Goal: Ask a question

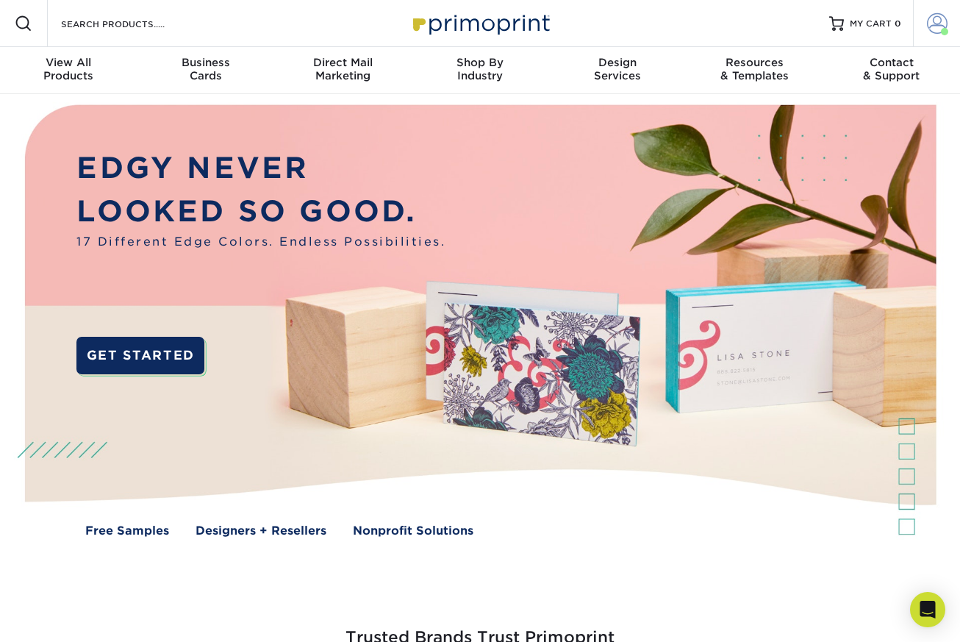
click at [937, 25] on span at bounding box center [937, 23] width 21 height 21
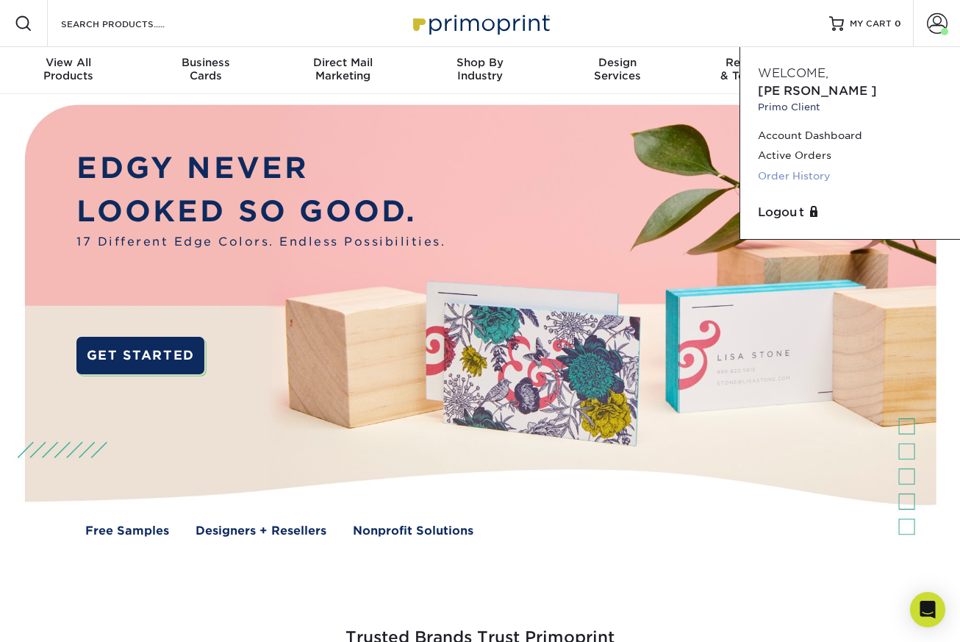
click at [806, 166] on link "Order History" at bounding box center [850, 176] width 185 height 20
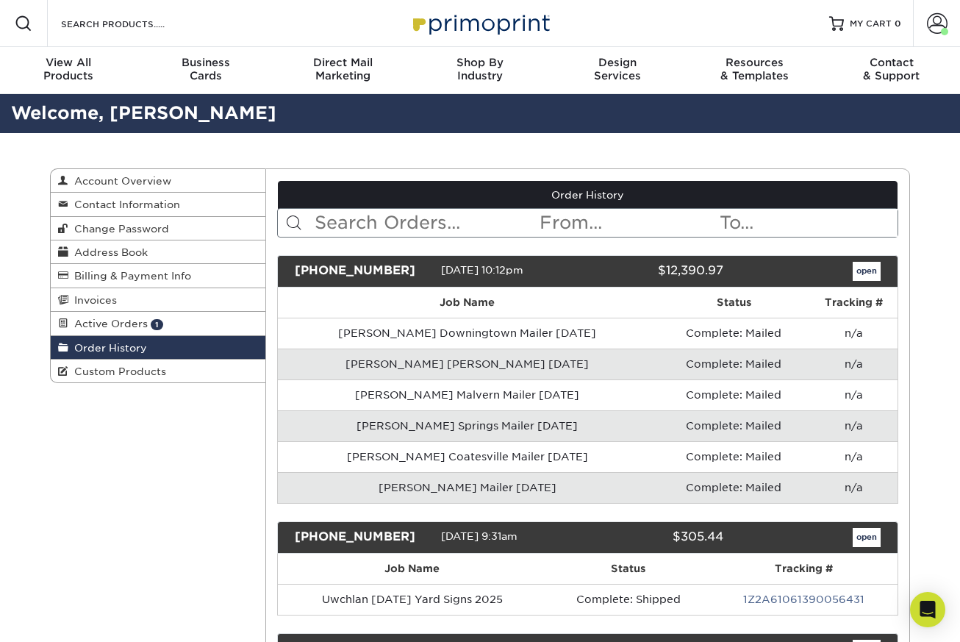
click at [438, 226] on input "text" at bounding box center [426, 223] width 226 height 28
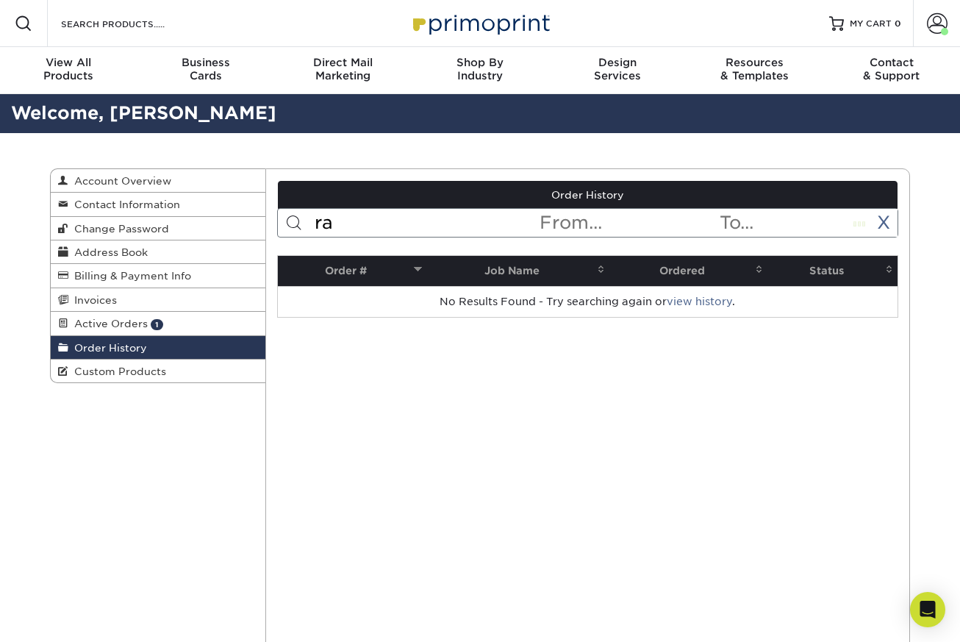
type input "r"
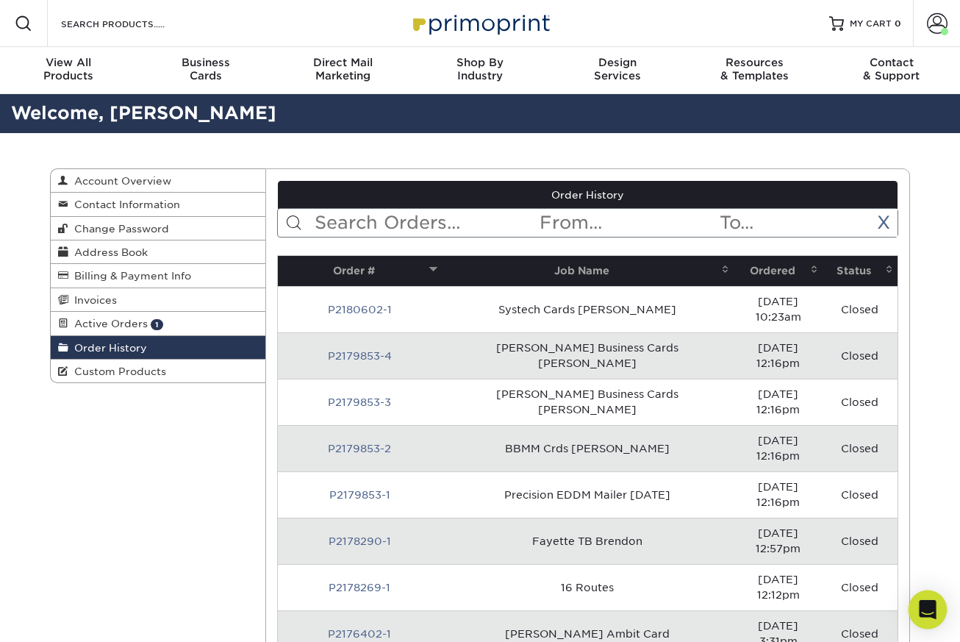
click at [926, 606] on icon "Open Intercom Messenger" at bounding box center [927, 609] width 17 height 19
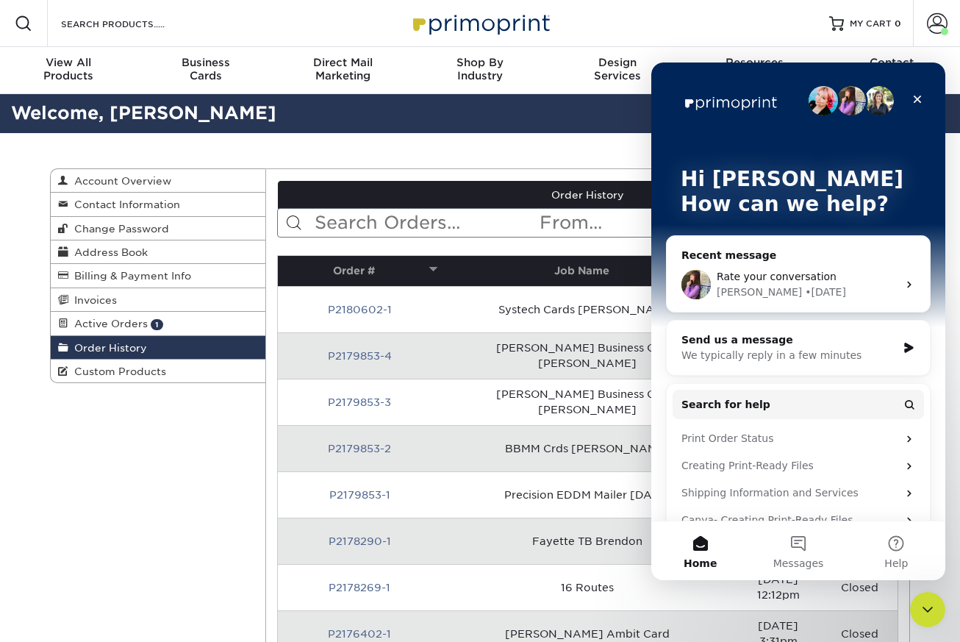
click at [805, 290] on div "• 6d ago" at bounding box center [825, 292] width 41 height 15
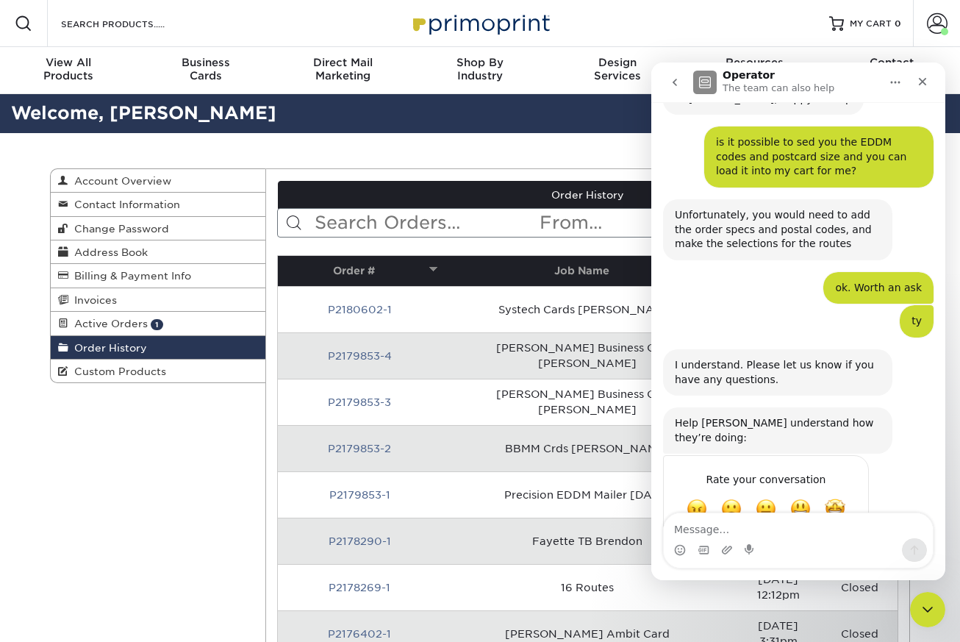
scroll to position [167, 0]
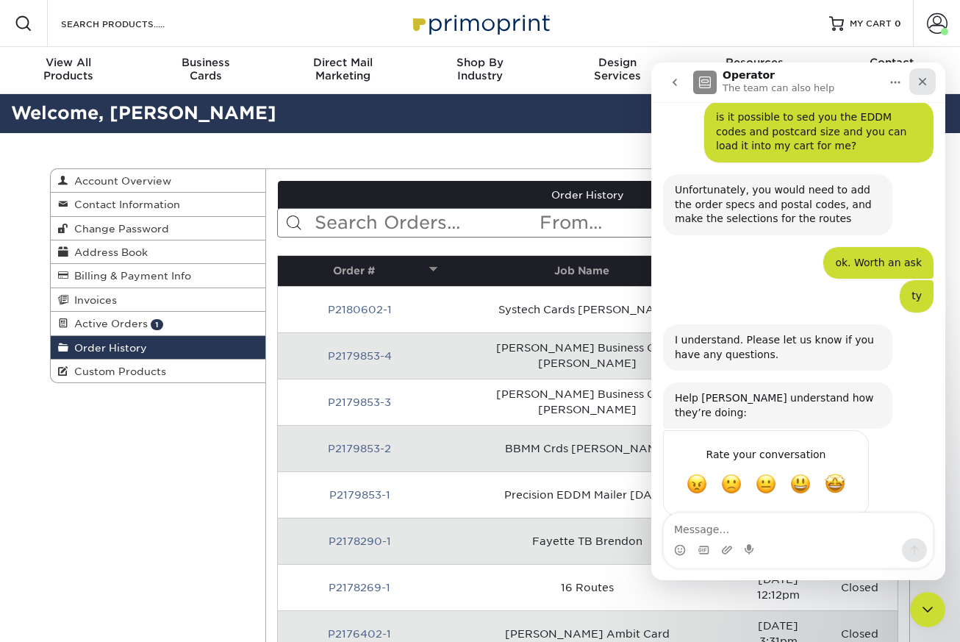
click at [923, 86] on icon "Close" at bounding box center [923, 82] width 12 height 12
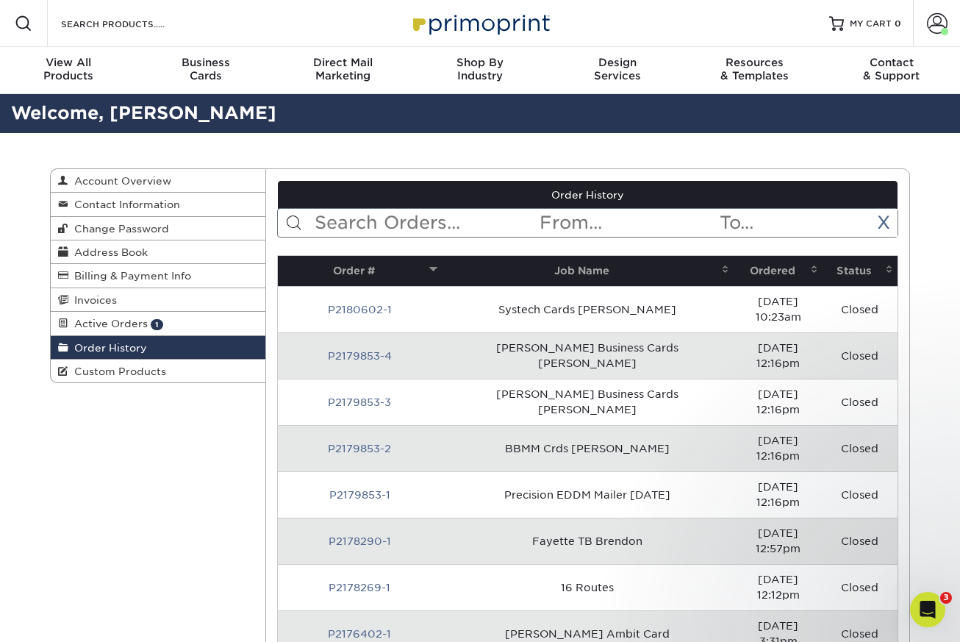
scroll to position [0, 0]
click at [940, 617] on div "Open Intercom Messenger" at bounding box center [925, 607] width 49 height 49
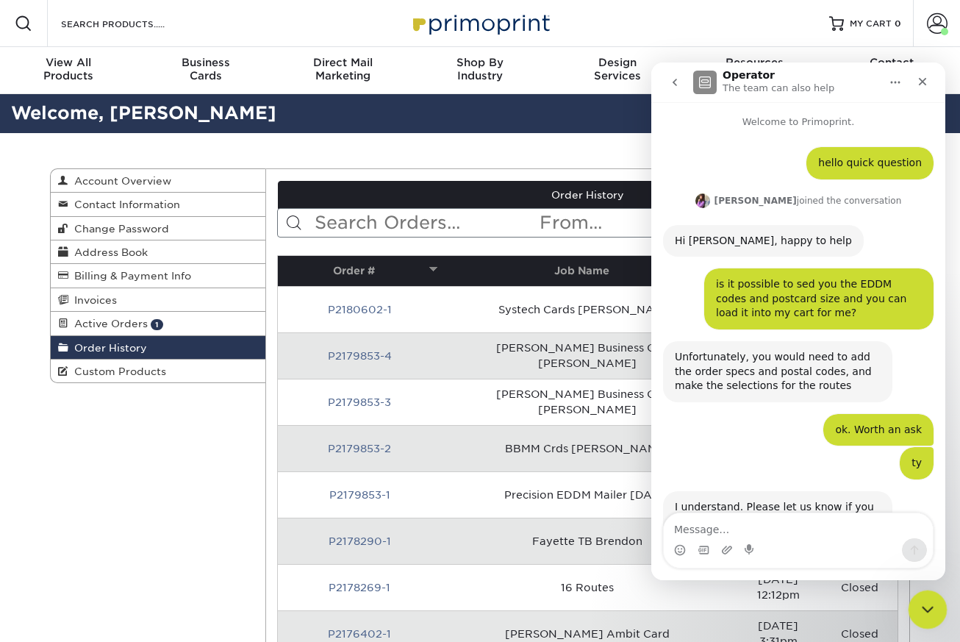
scroll to position [167, 0]
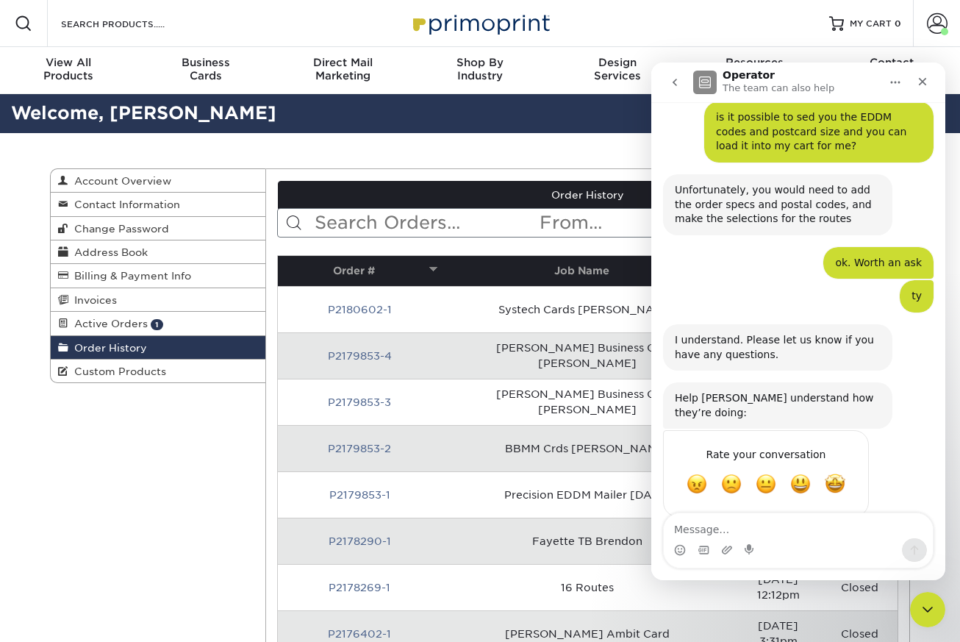
click at [682, 76] on button "go back" at bounding box center [675, 82] width 28 height 28
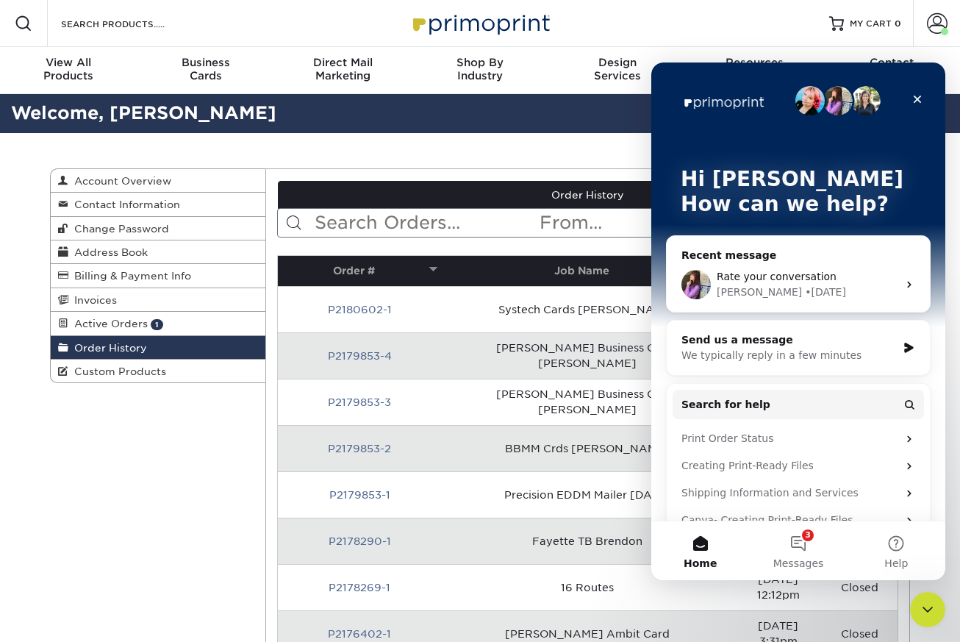
scroll to position [0, 0]
click at [764, 353] on div "We typically reply in a few minutes" at bounding box center [788, 355] width 215 height 15
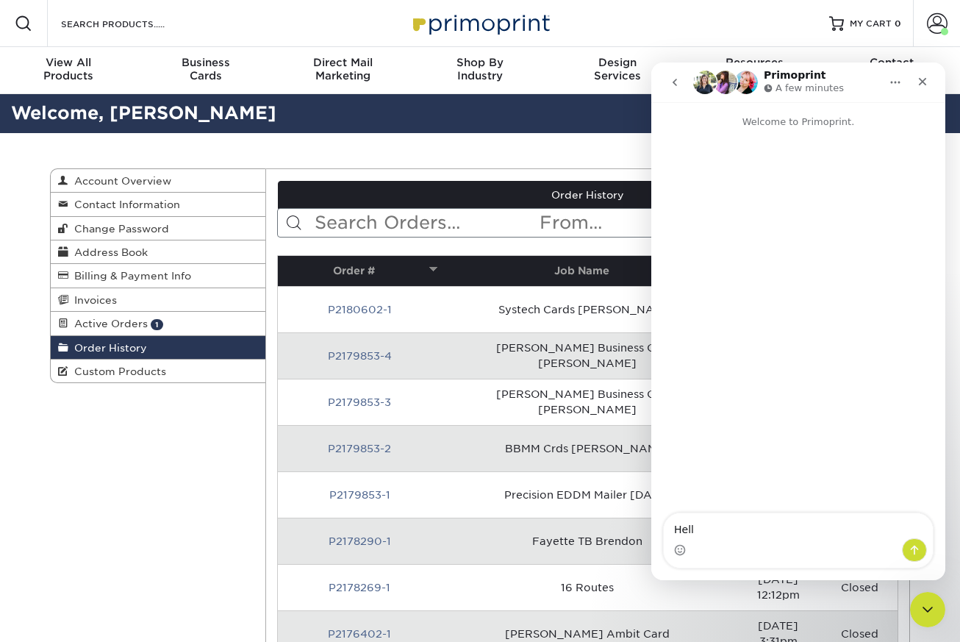
type textarea "Hello"
type textarea "re"
type textarea "regarding your update"
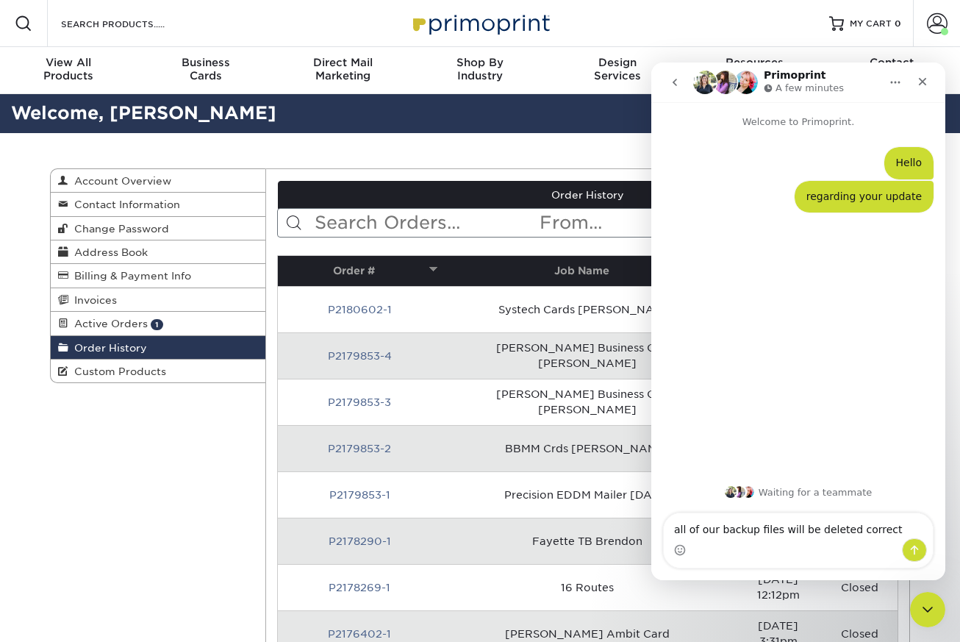
type textarea "all of our backup files will be deleted correct?"
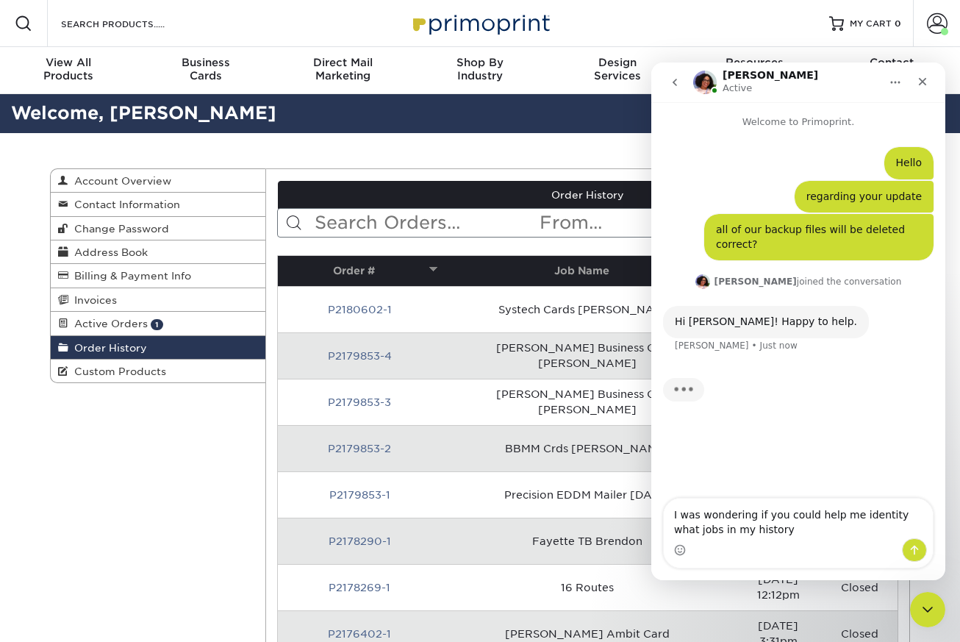
click at [885, 515] on textarea "I was wondering if you could help me identity what jobs in my history" at bounding box center [798, 518] width 269 height 40
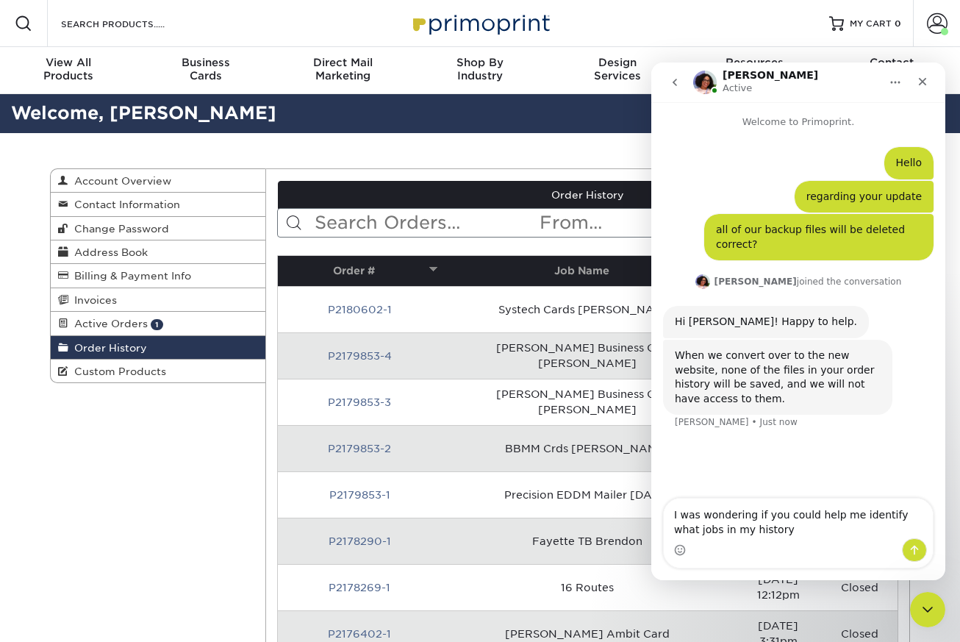
click at [791, 523] on textarea "I was wondering if you could help me identify what jobs in my history" at bounding box center [798, 518] width 269 height 40
type textarea "I was wondering if you could help me identify what jobs in my history were raid…"
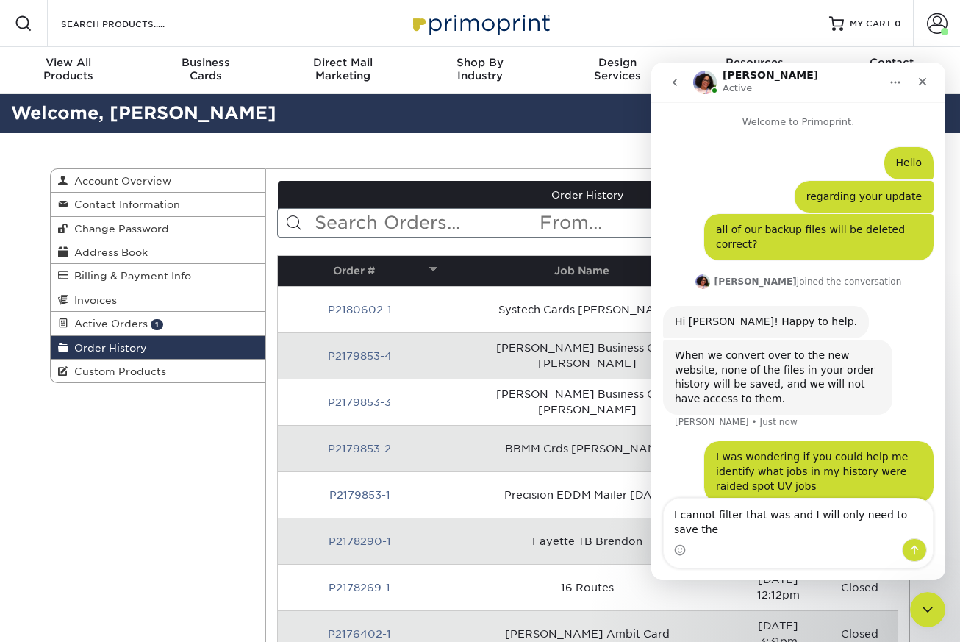
scroll to position [15, 0]
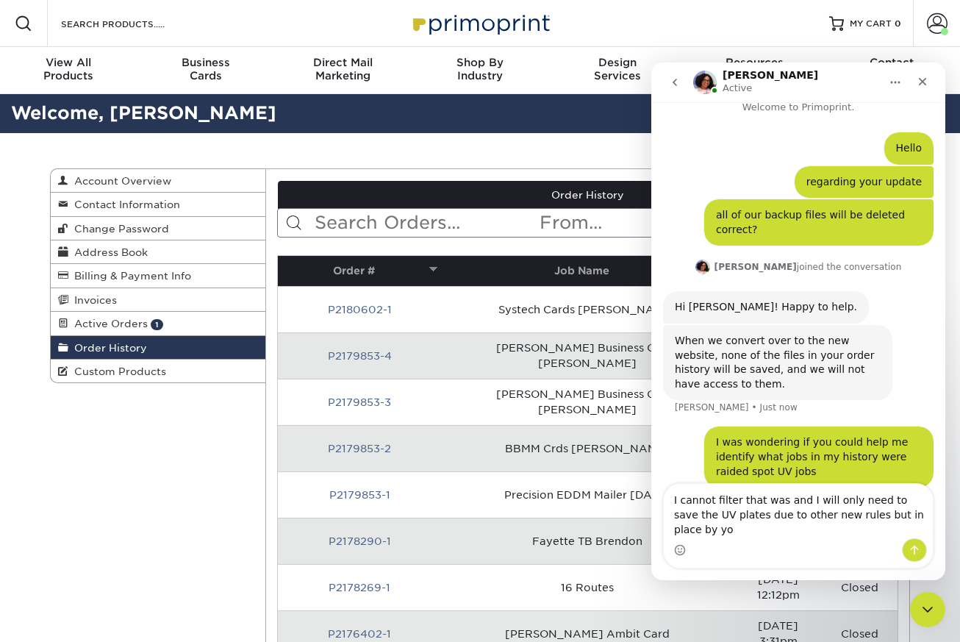
type textarea "I cannot filter that was and I will only need to save the UV plates due to othe…"
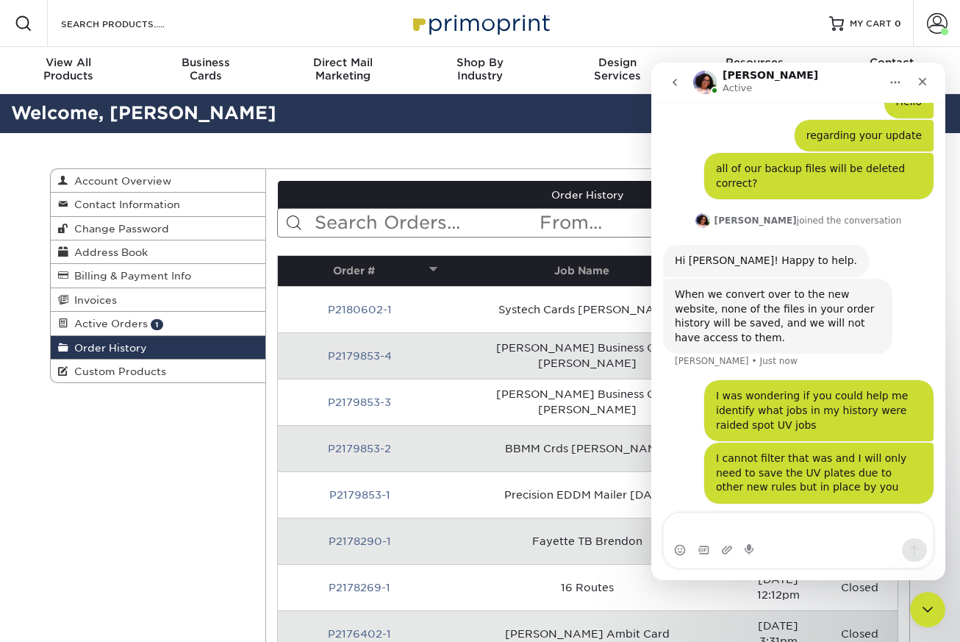
scroll to position [76, 0]
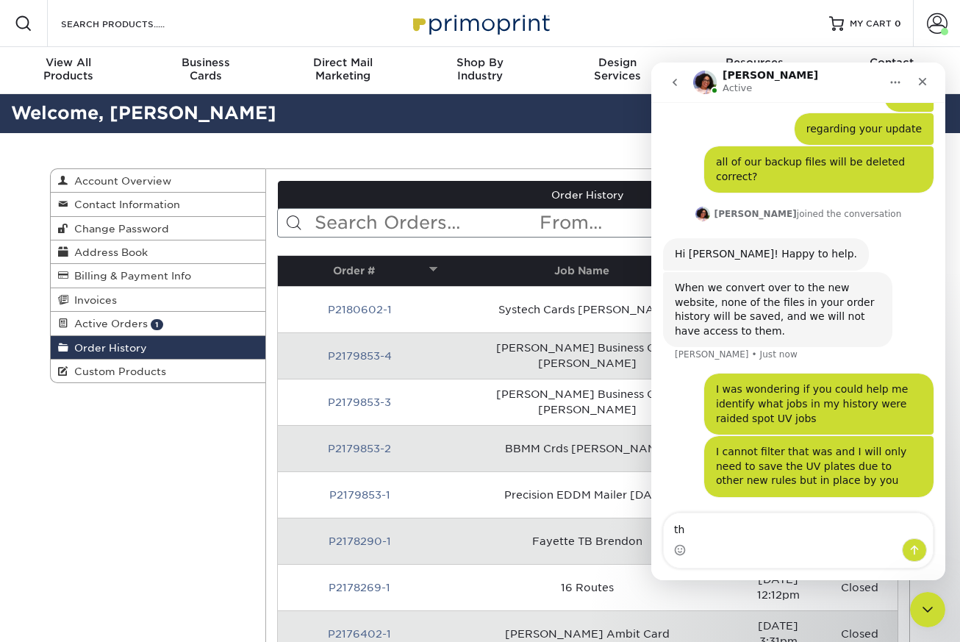
type textarea "t"
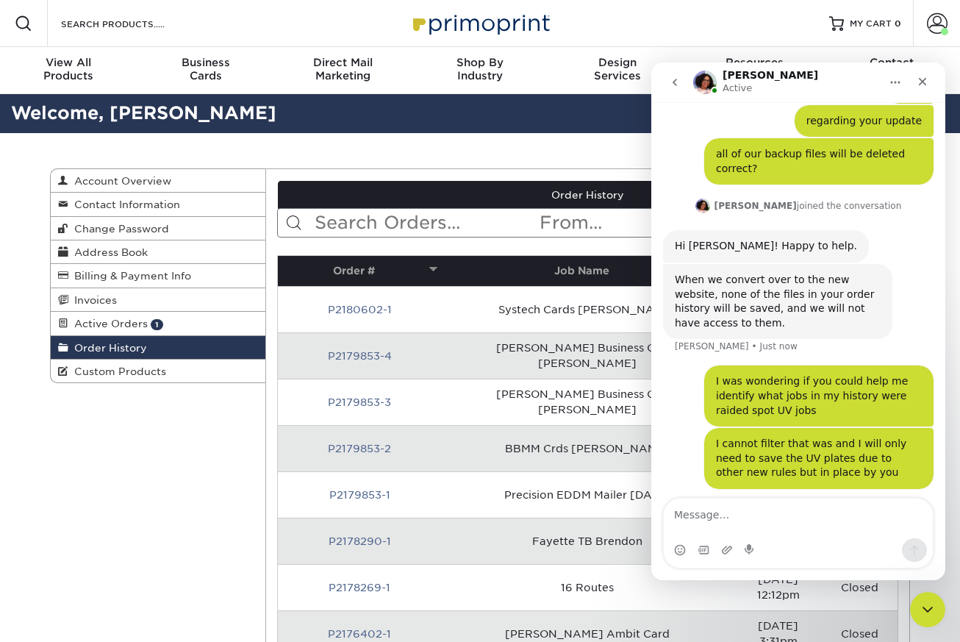
scroll to position [61, 0]
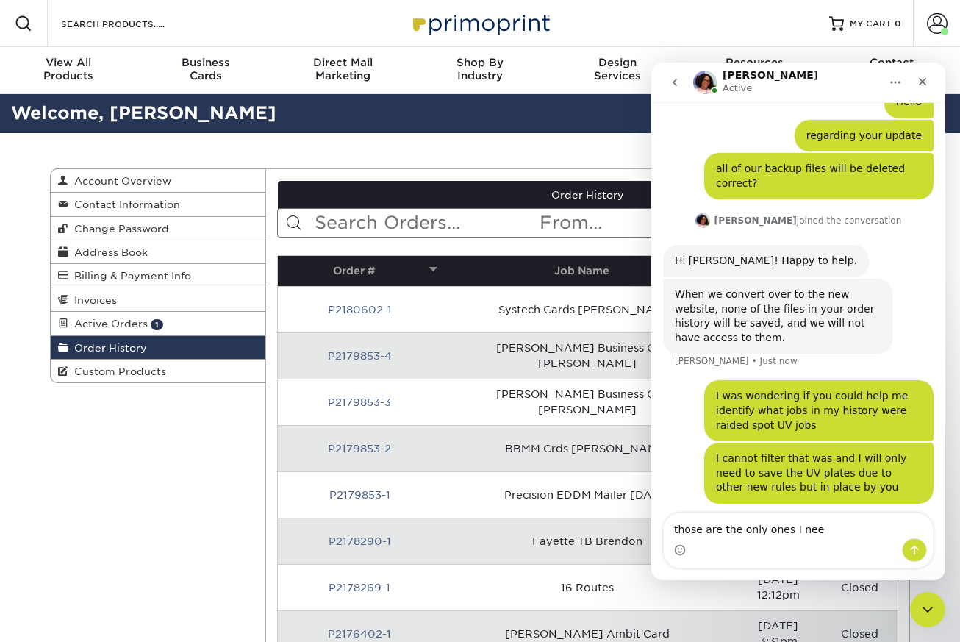
type textarea "those are the only ones I need"
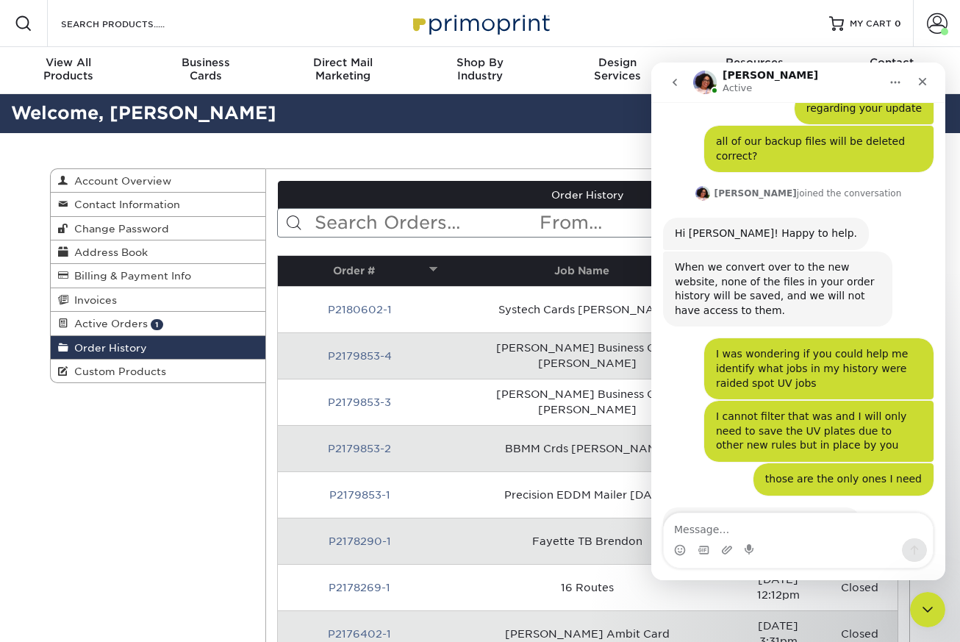
scroll to position [137, 0]
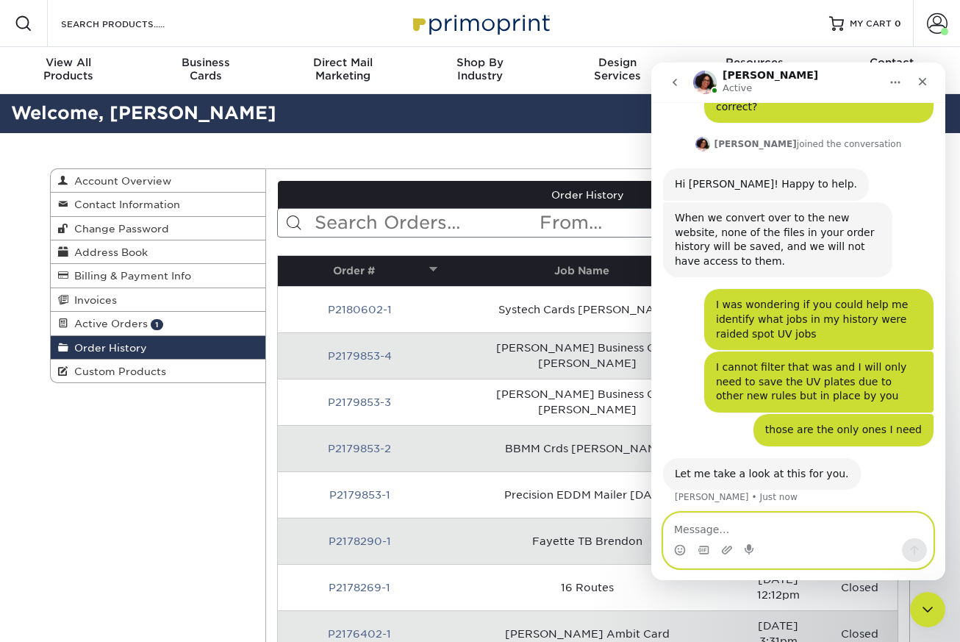
click at [724, 533] on textarea "Message…" at bounding box center [798, 525] width 269 height 25
type textarea "thanks"
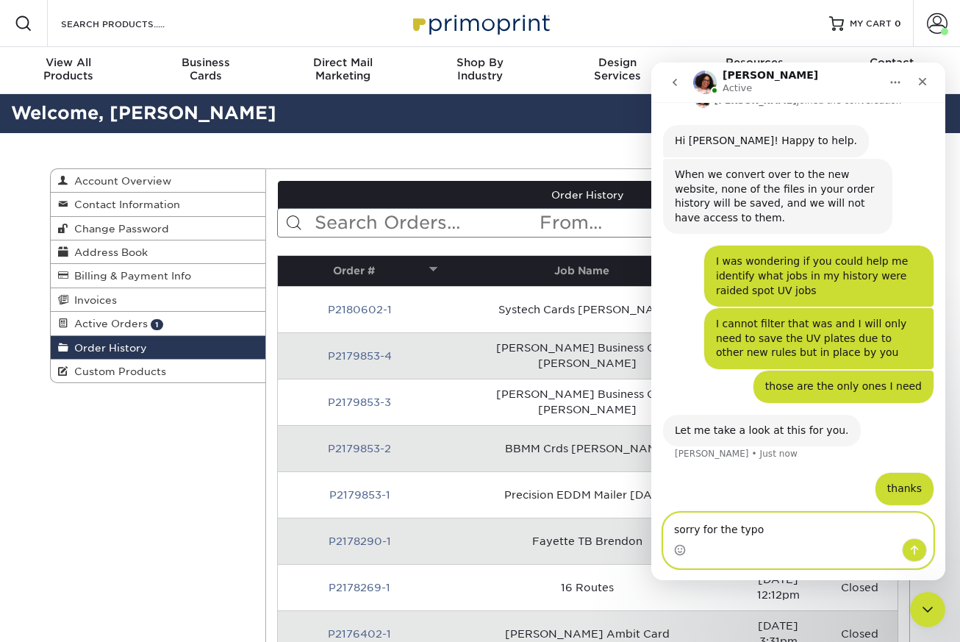
type textarea "sorry for the typos"
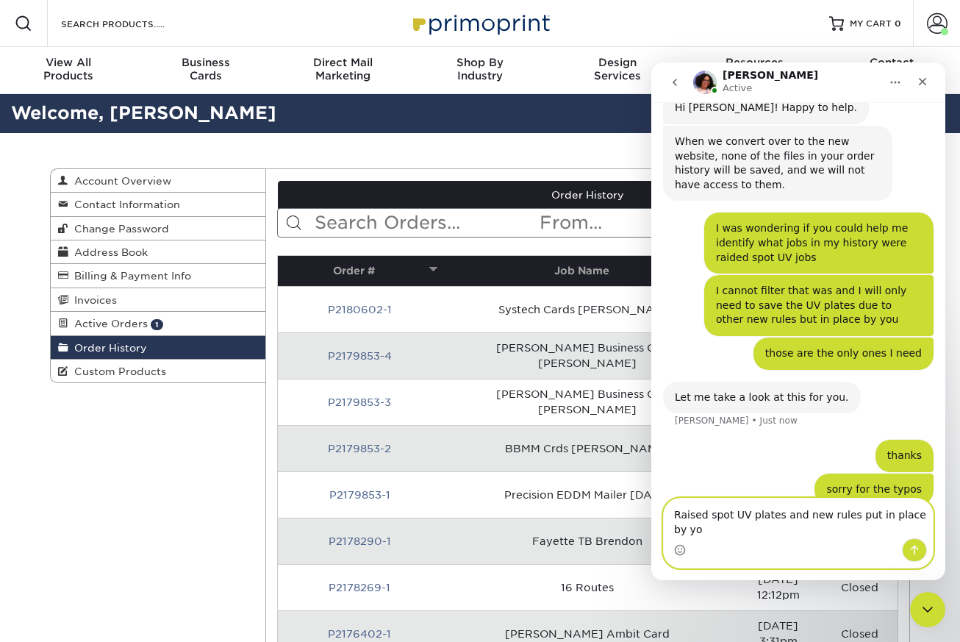
type textarea "Raised spot UV plates and new rules put in place by you"
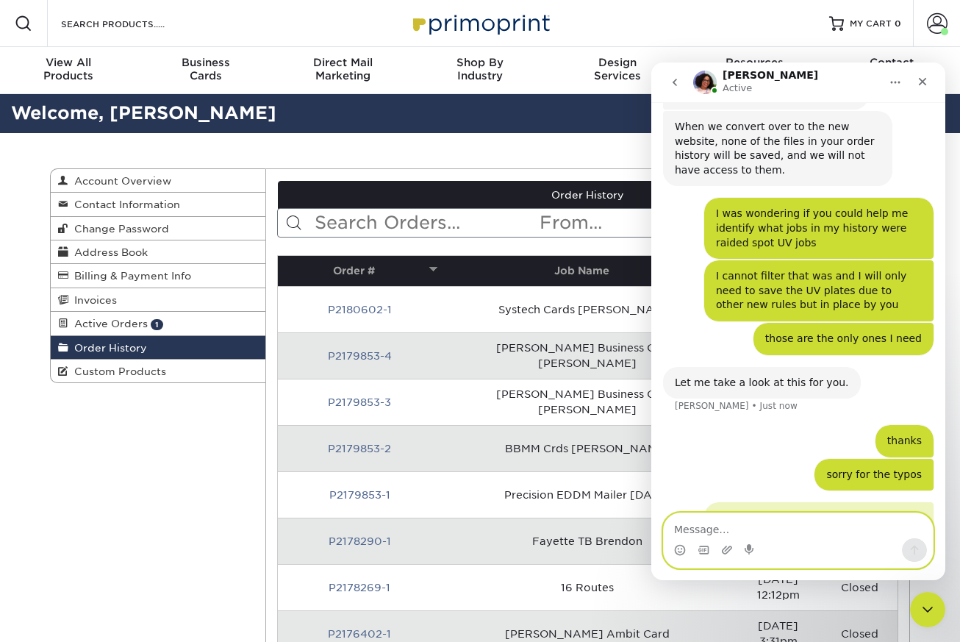
scroll to position [261, 0]
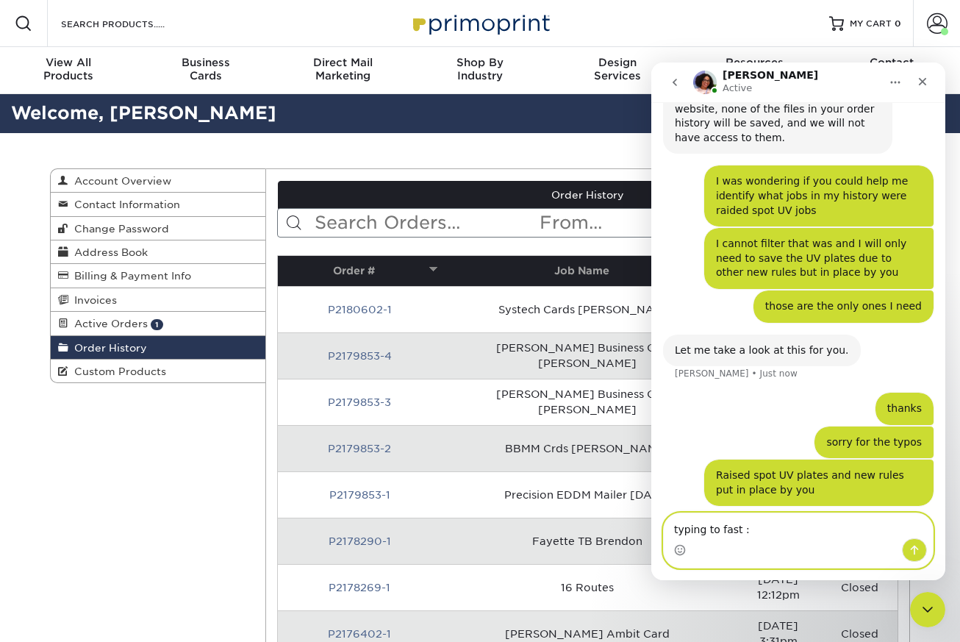
type textarea "typing to fast :)"
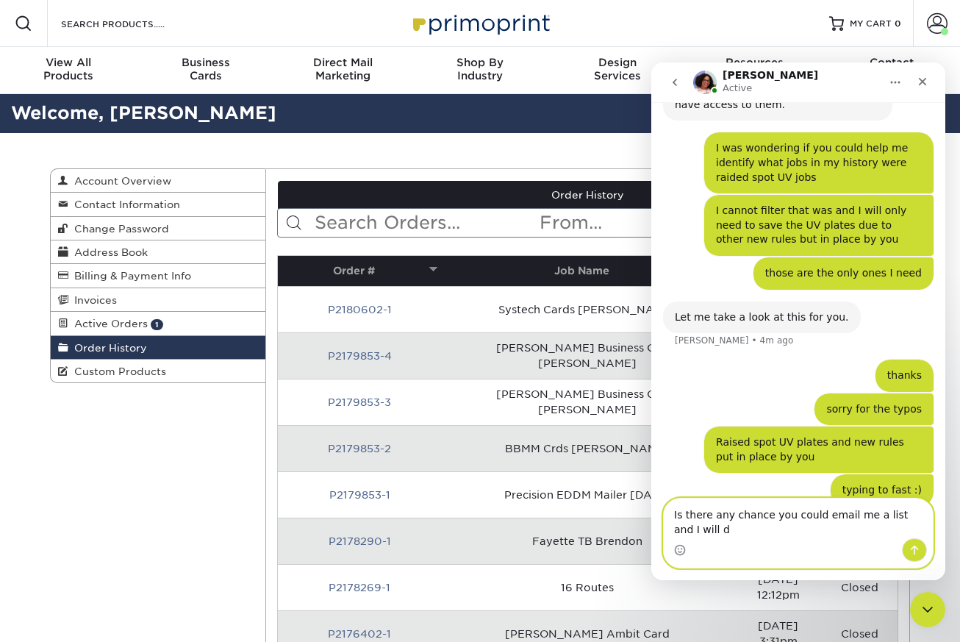
scroll to position [309, 0]
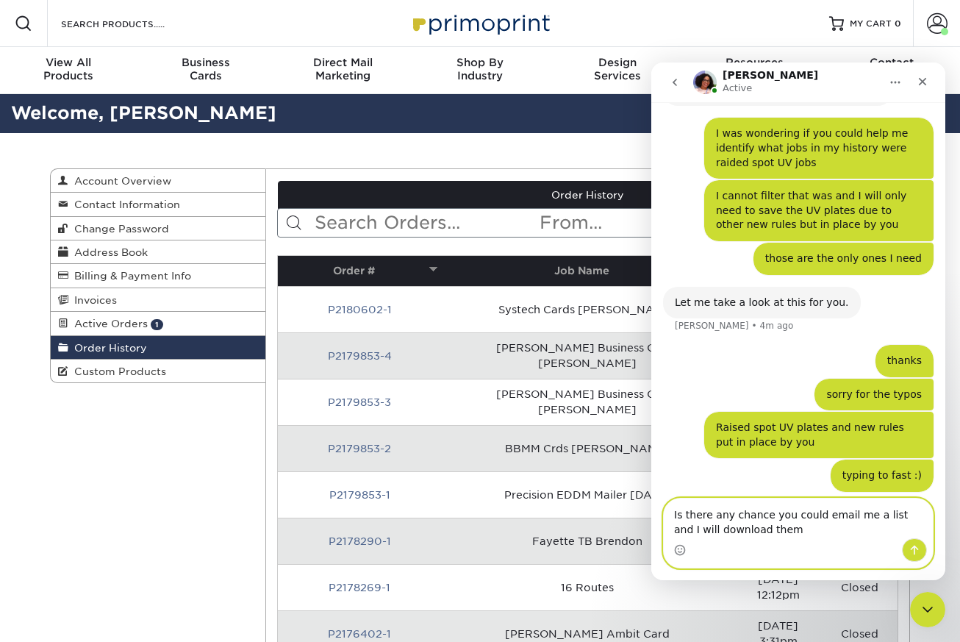
type textarea "Is there any chance you could email me a list and I will download them?"
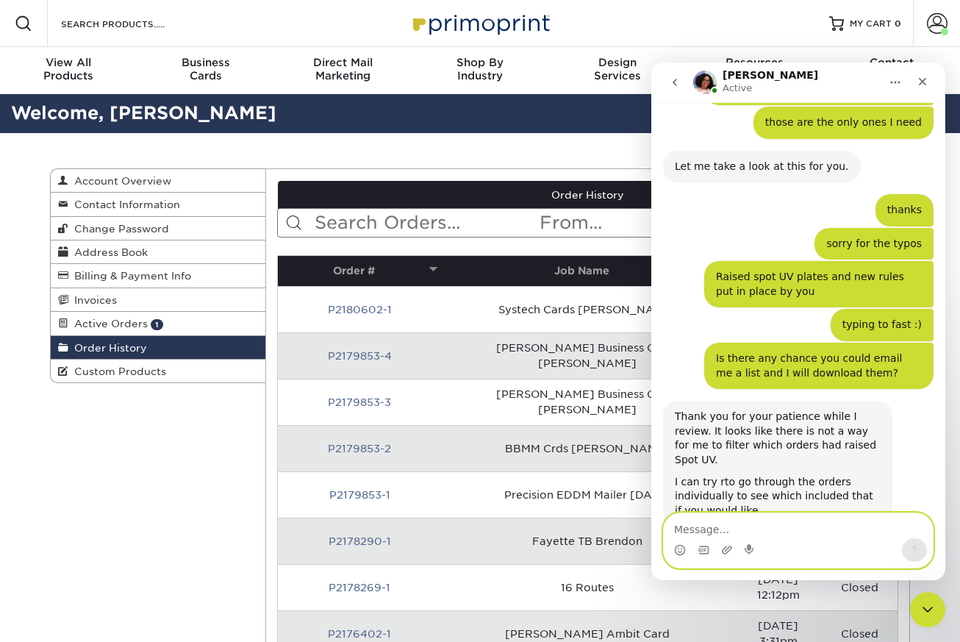
scroll to position [462, 0]
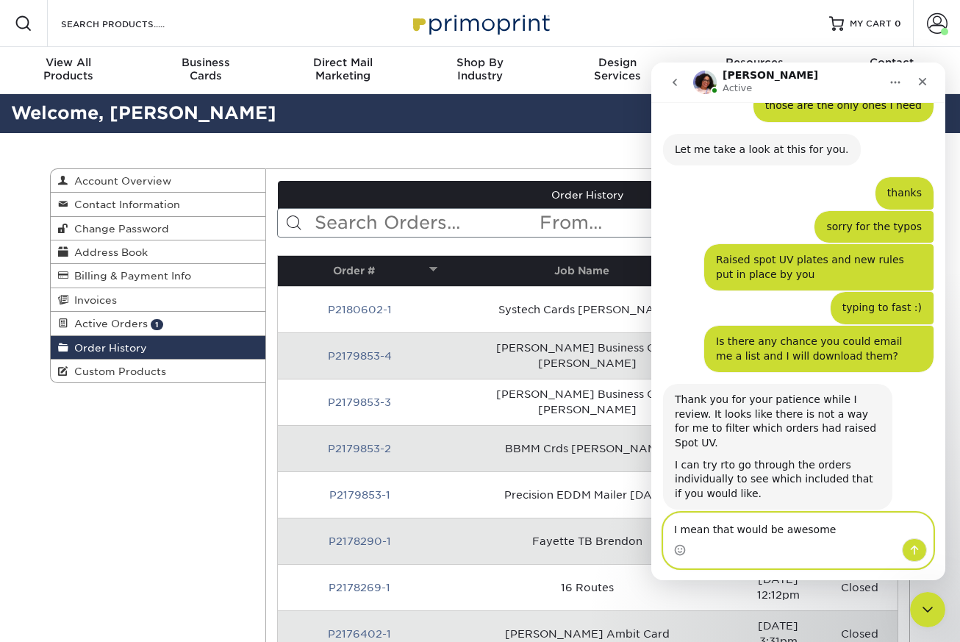
type textarea "I mean that would be awesome"
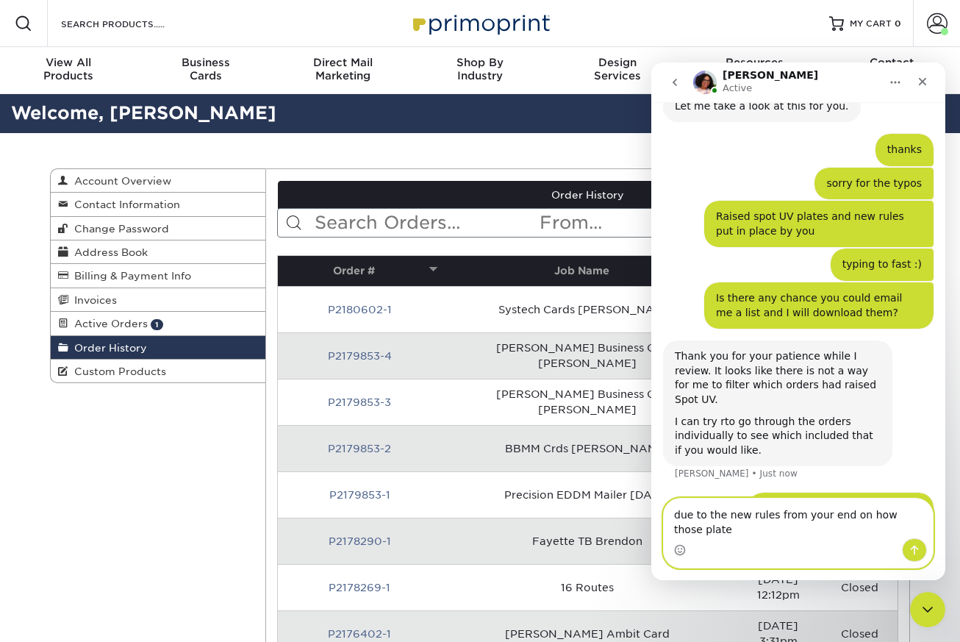
scroll to position [520, 0]
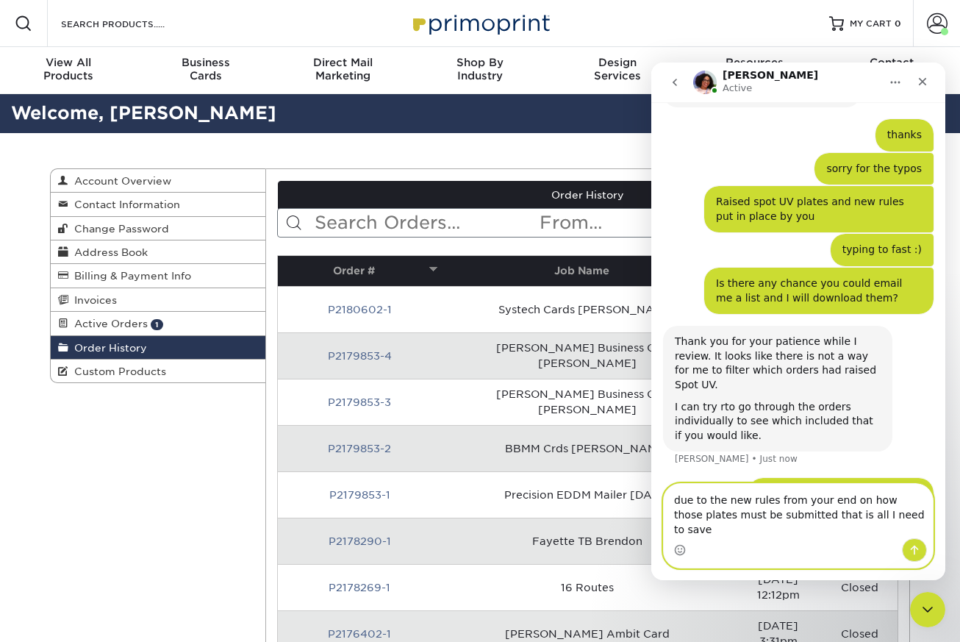
type textarea "due to the new rules from your end on how those plates must be submitted that i…"
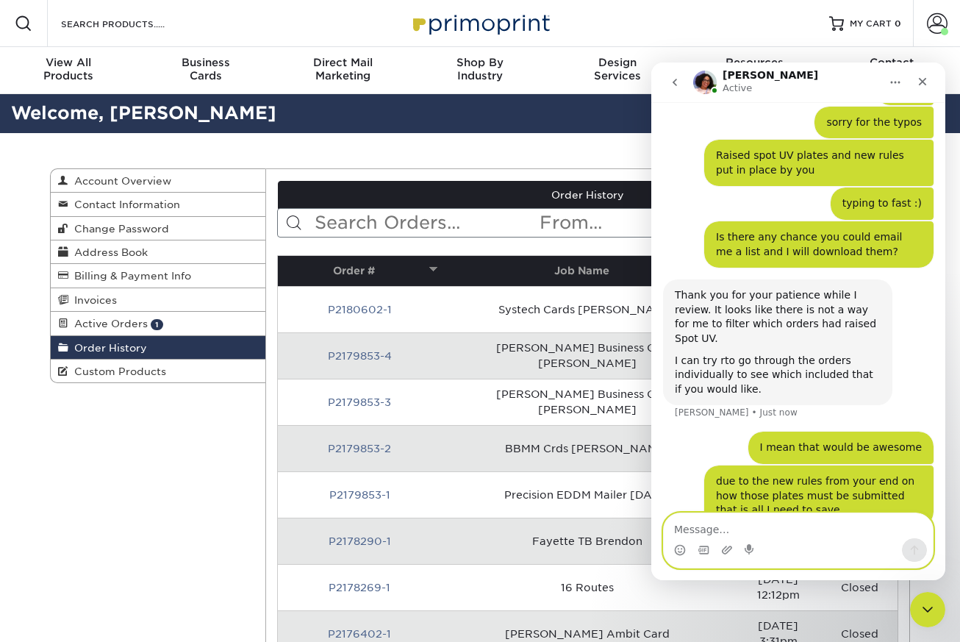
scroll to position [623, 0]
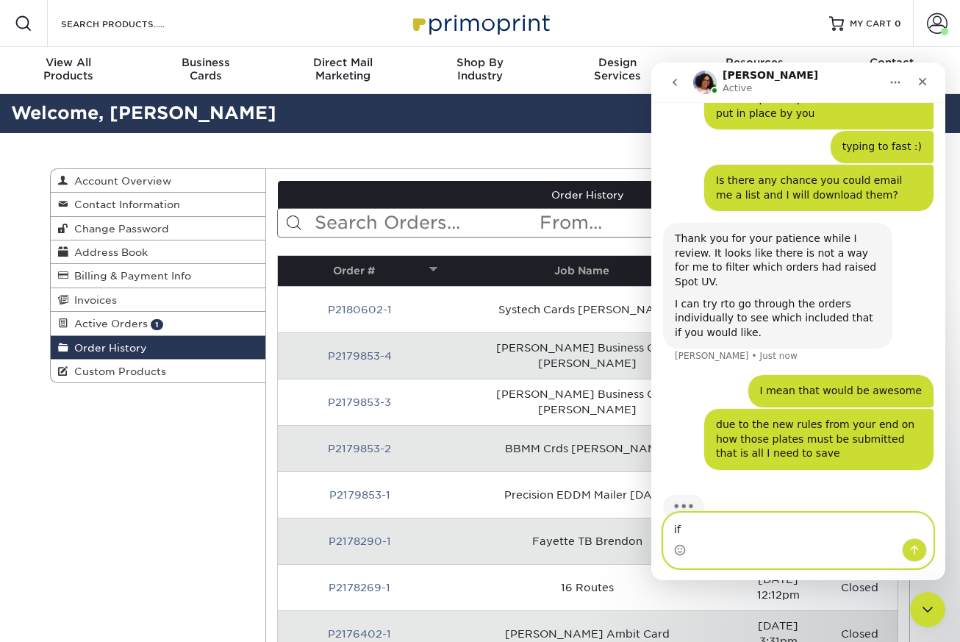
type textarea "i"
type textarea "they now need to be vector"
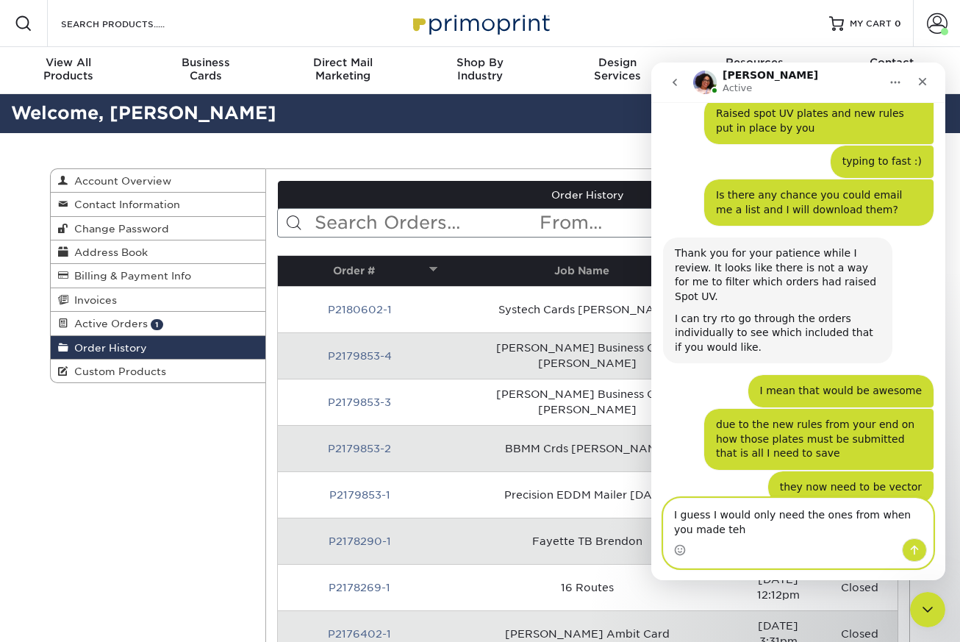
scroll to position [671, 0]
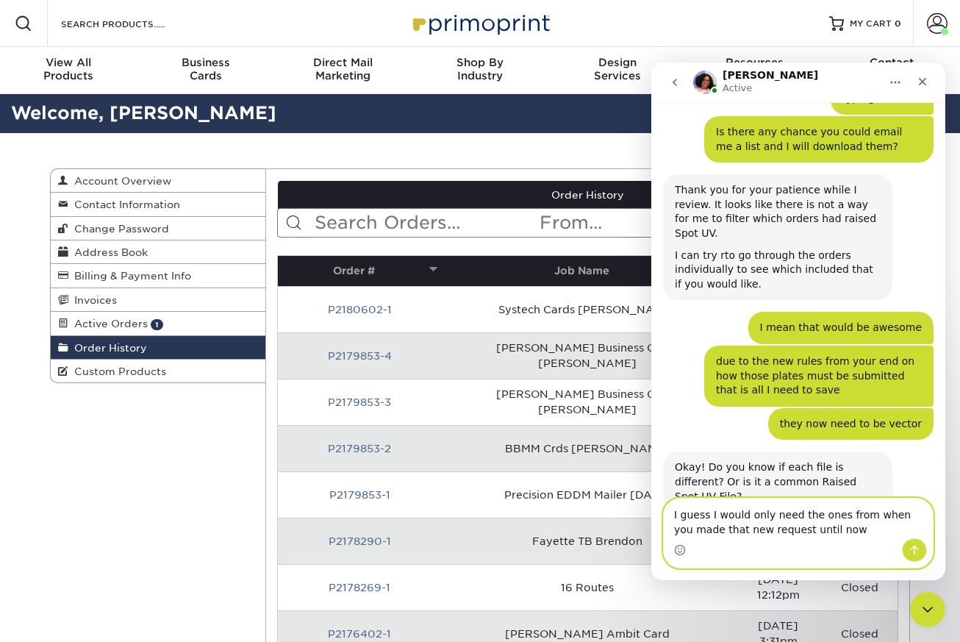
type textarea "I guess I would only need the ones from when you made that new request until now"
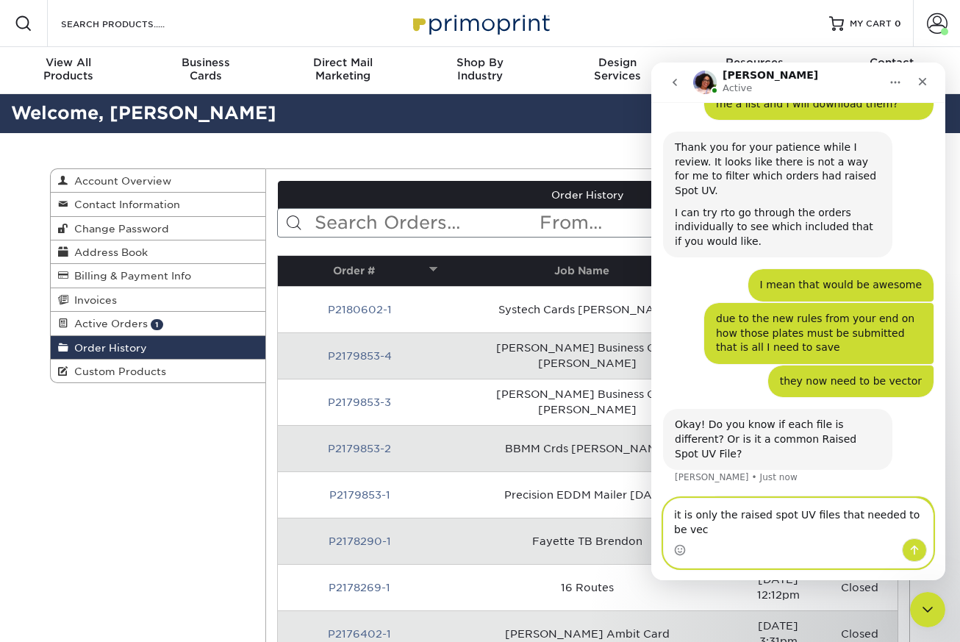
scroll to position [729, 0]
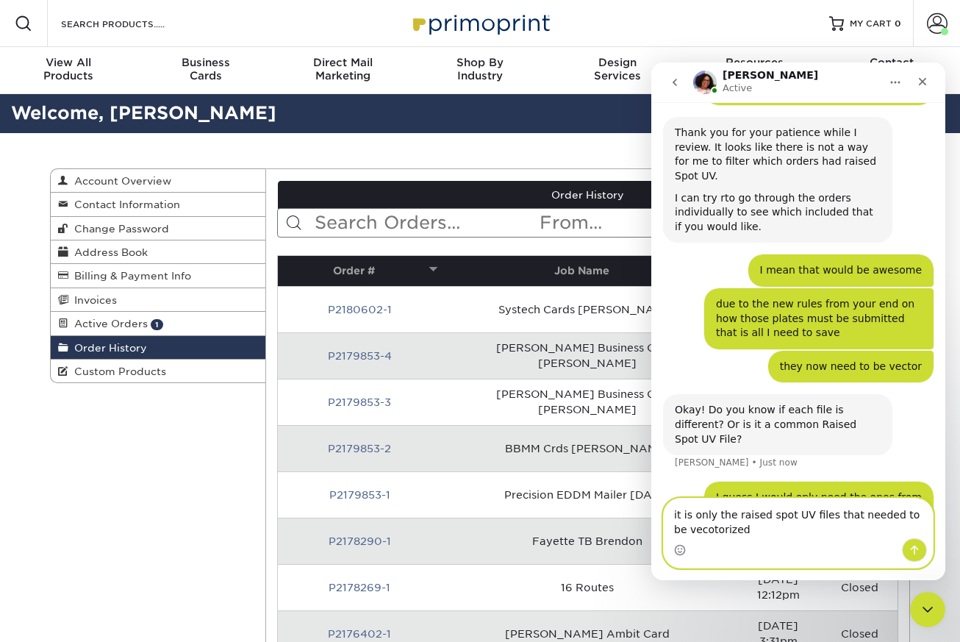
type textarea "it is only the raised spot UV files that needed to be vecotorized"
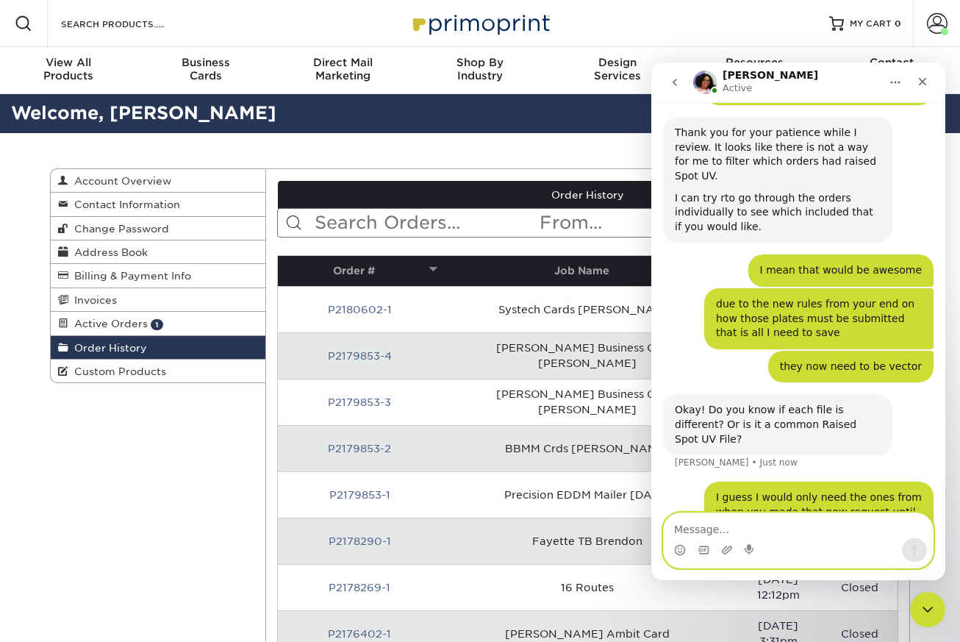
scroll to position [761, 0]
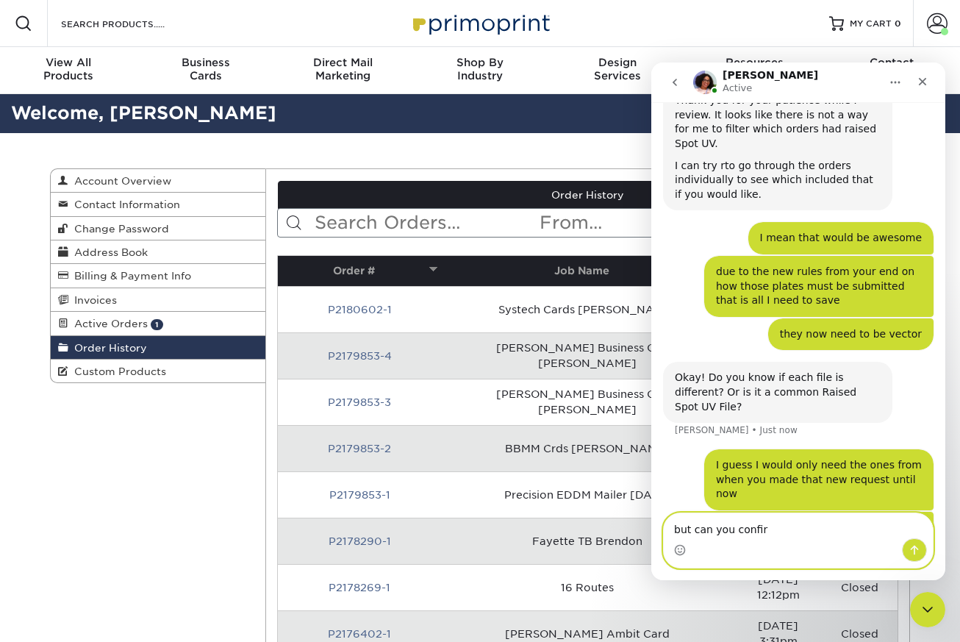
type textarea "but can you confirm"
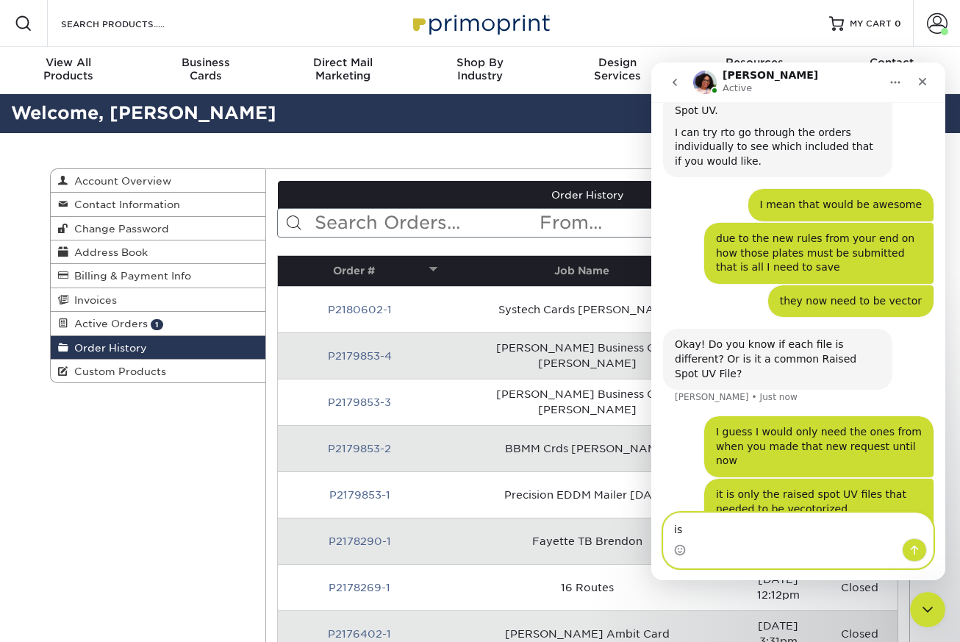
type textarea "i"
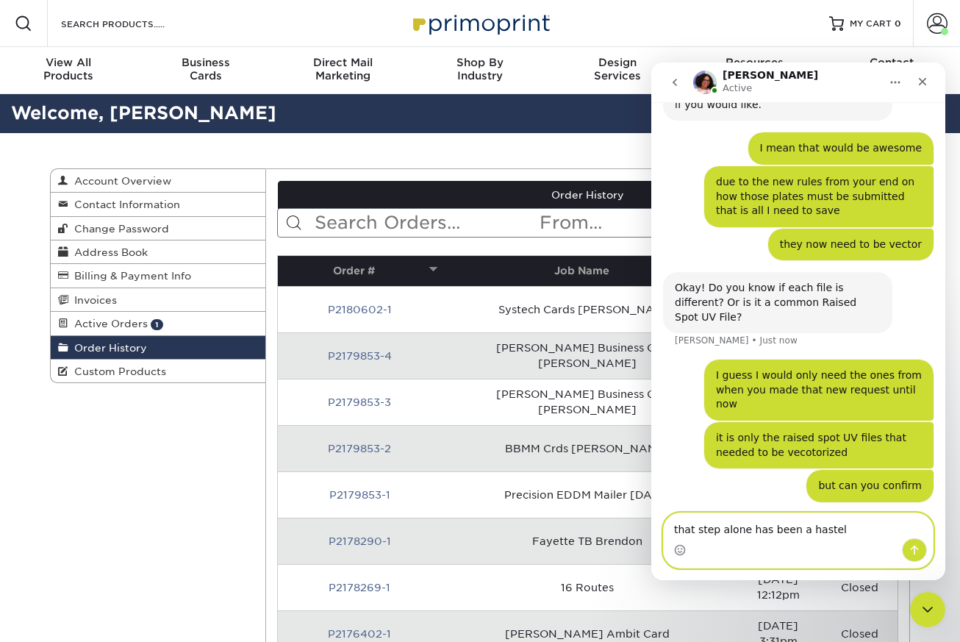
type textarea "that step alone has been a hassle"
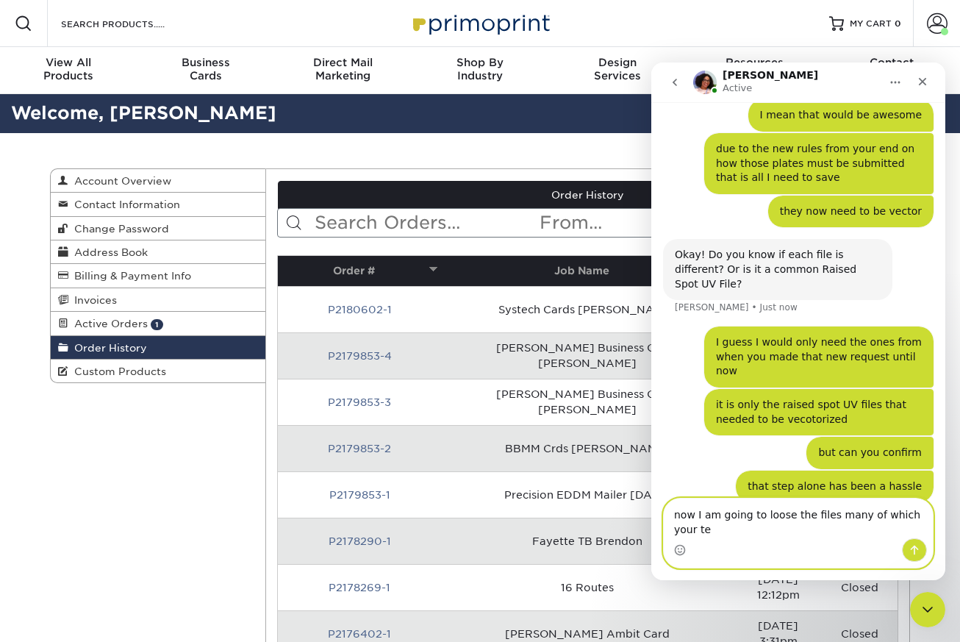
scroll to position [898, 0]
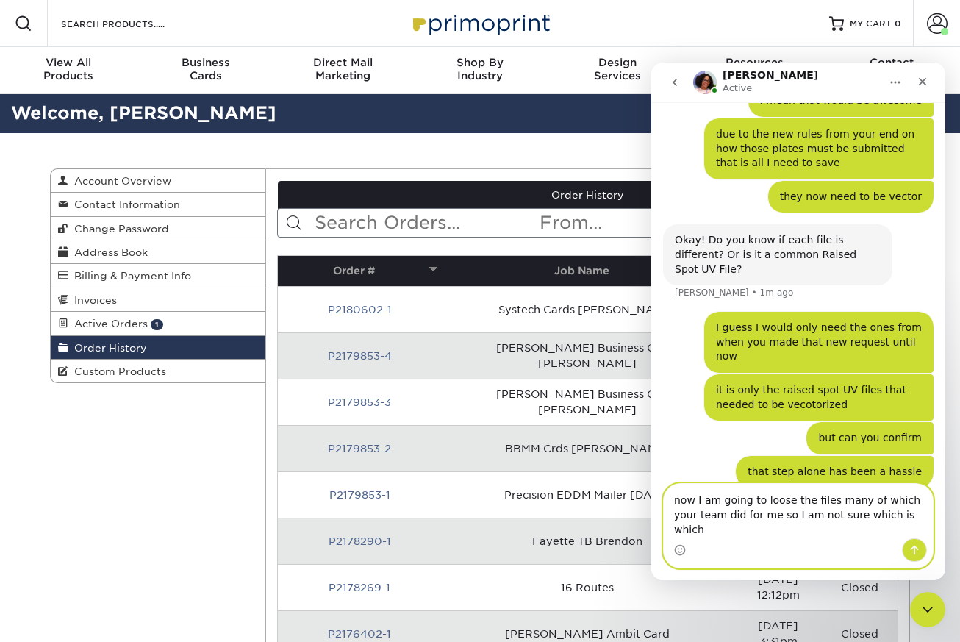
type textarea "now I am going to loose the files many of which your team did for me so I am no…"
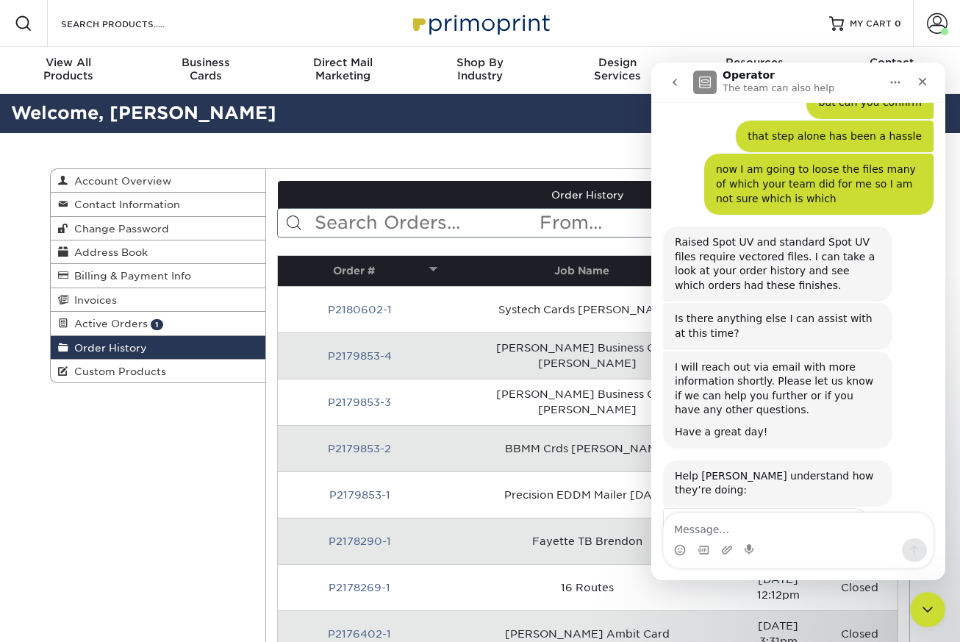
scroll to position [1234, 0]
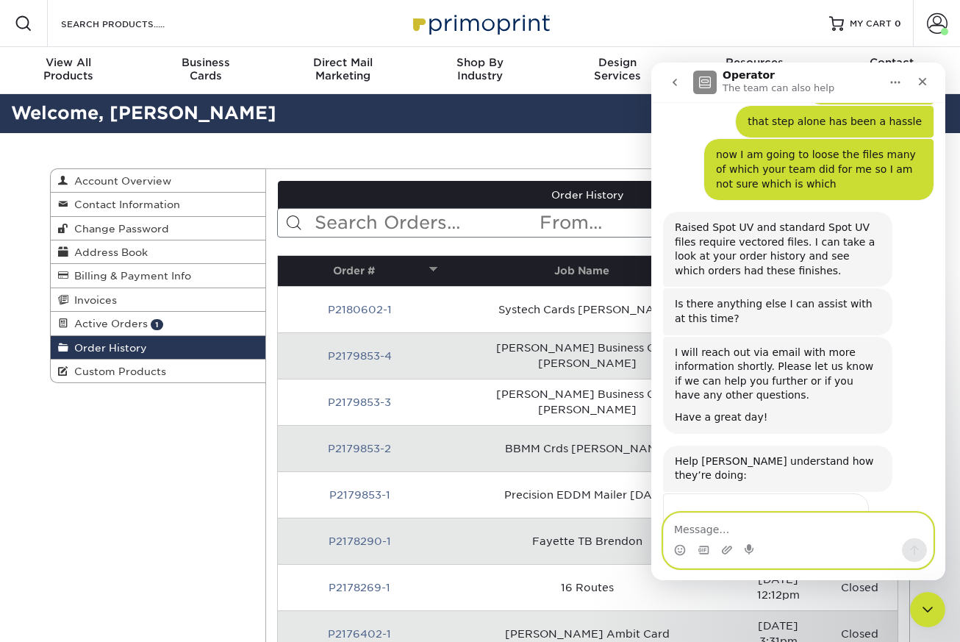
click at [715, 528] on textarea "Message…" at bounding box center [798, 525] width 269 height 25
type textarea "sorry I had a call"
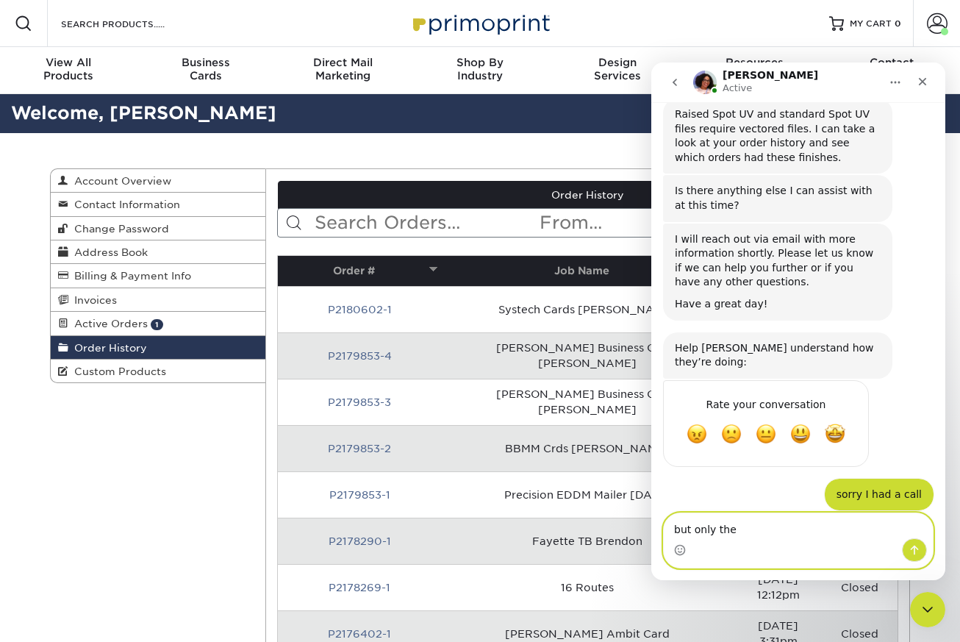
scroll to position [1349, 0]
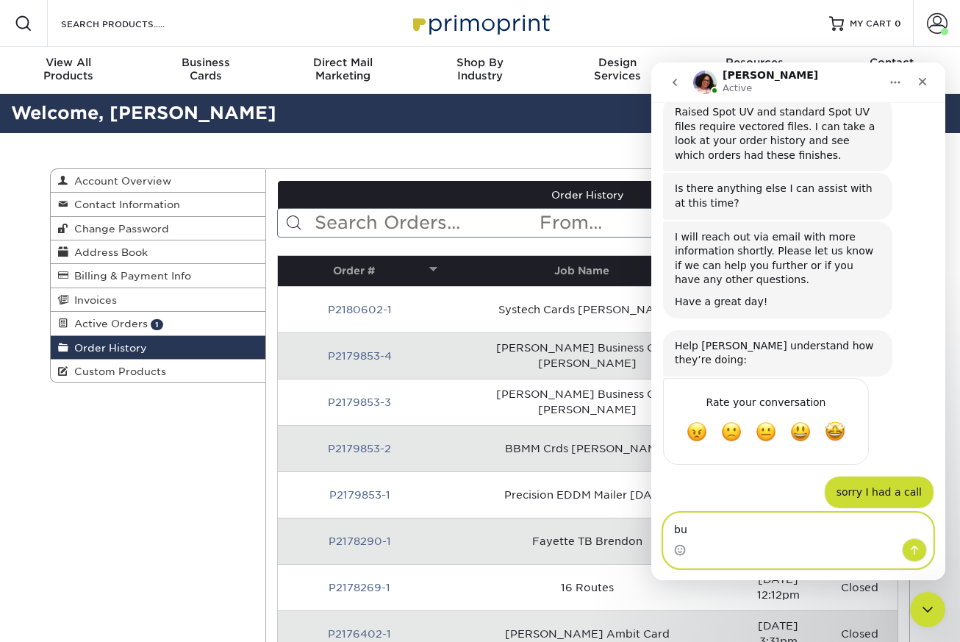
type textarea "b"
type textarea "yes"
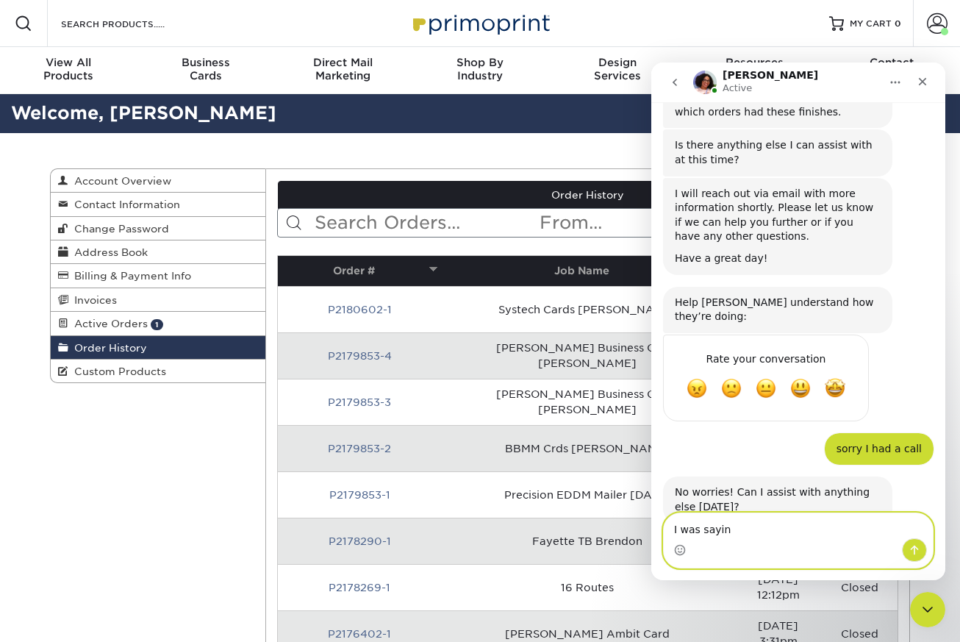
type textarea "I was saying"
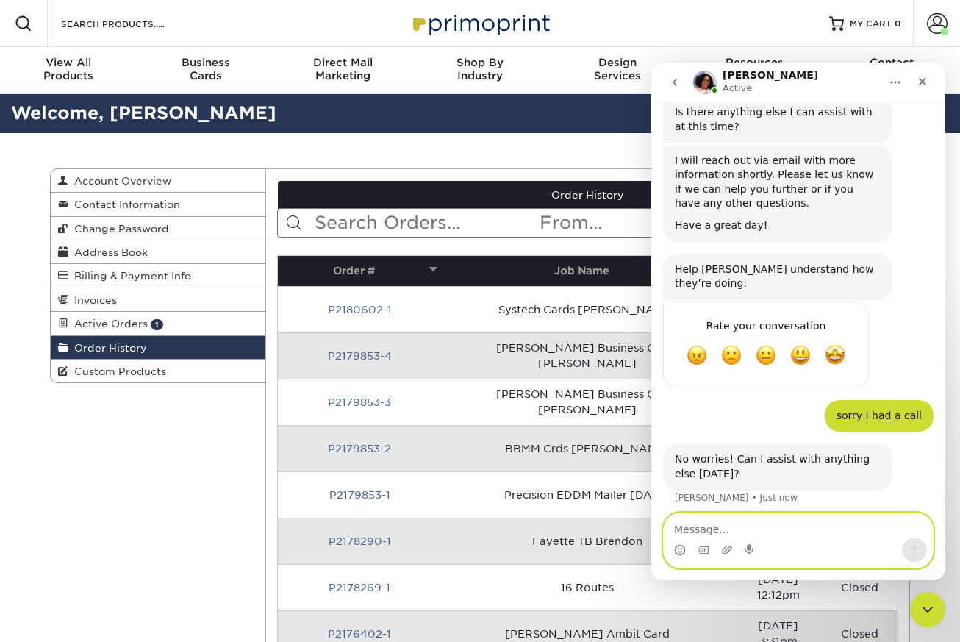
type textarea "a"
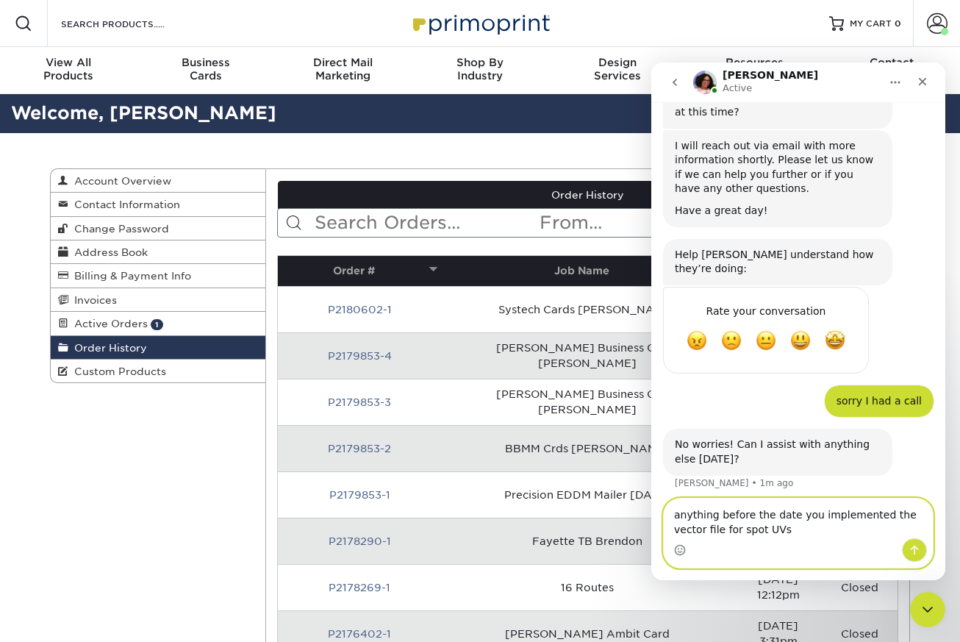
type textarea "anything before the date you implemented the vector file for spot UVs"
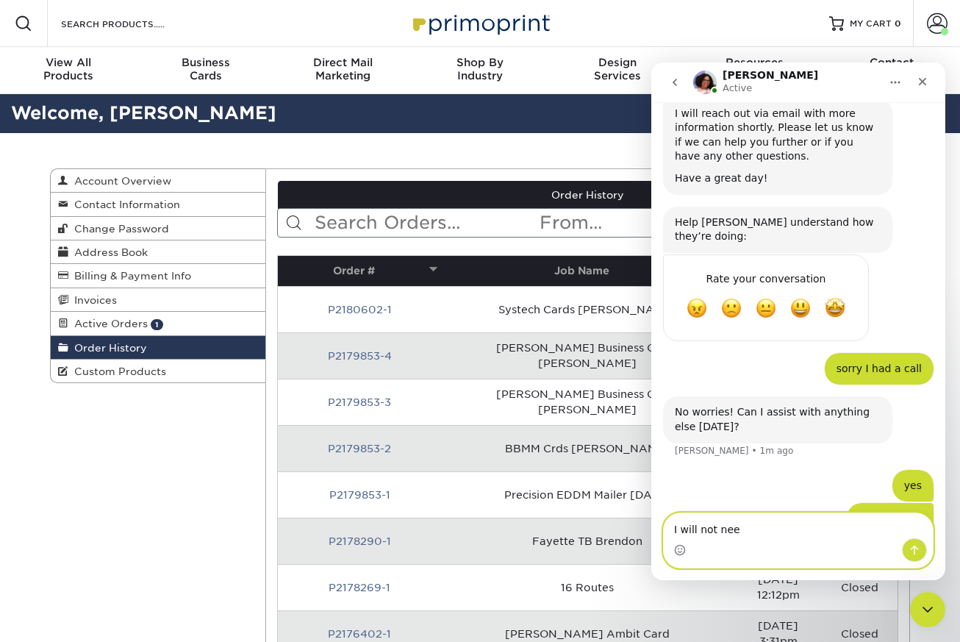
type textarea "I will not need"
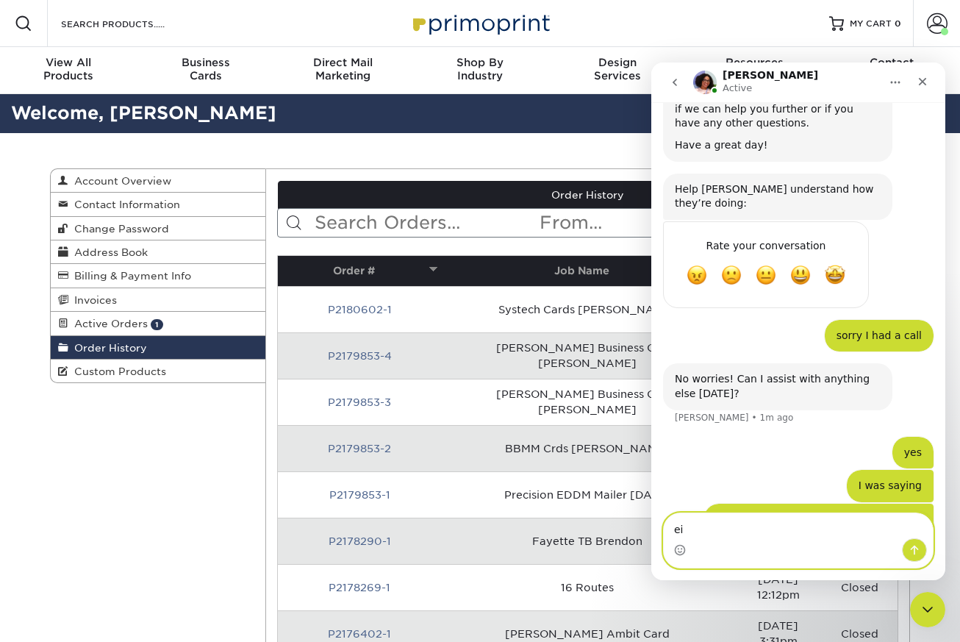
type textarea "e"
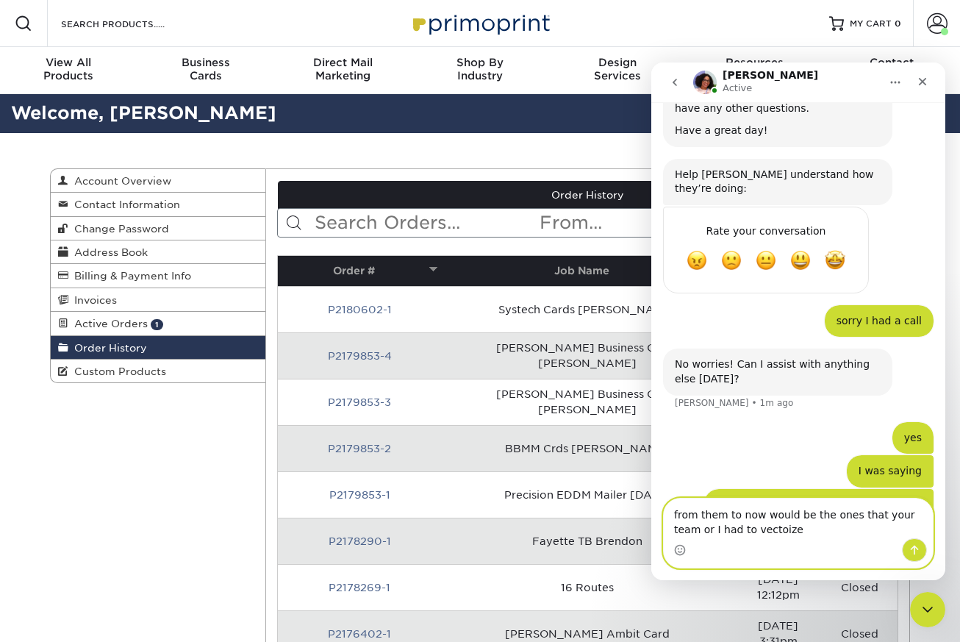
type textarea "from them to now would be the ones that your team or I had to vectorize"
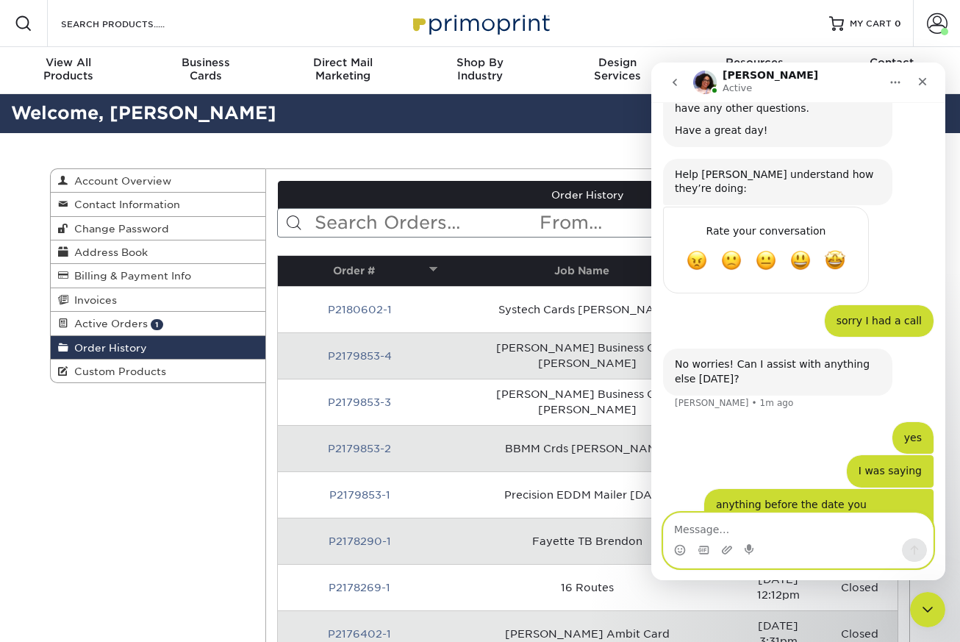
scroll to position [1553, 0]
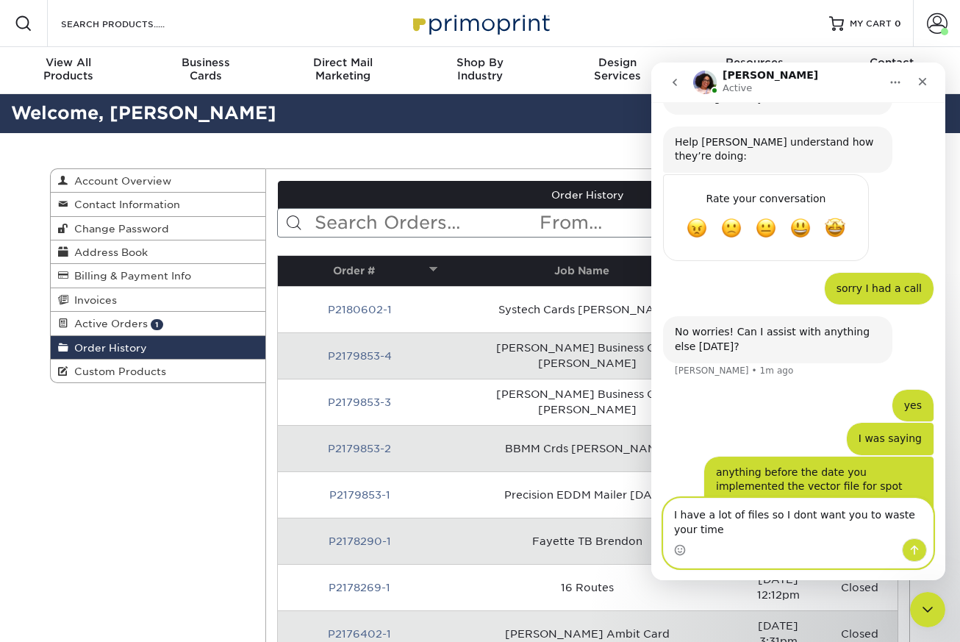
type textarea "I have a lot of files so I dont want you to waste your time"
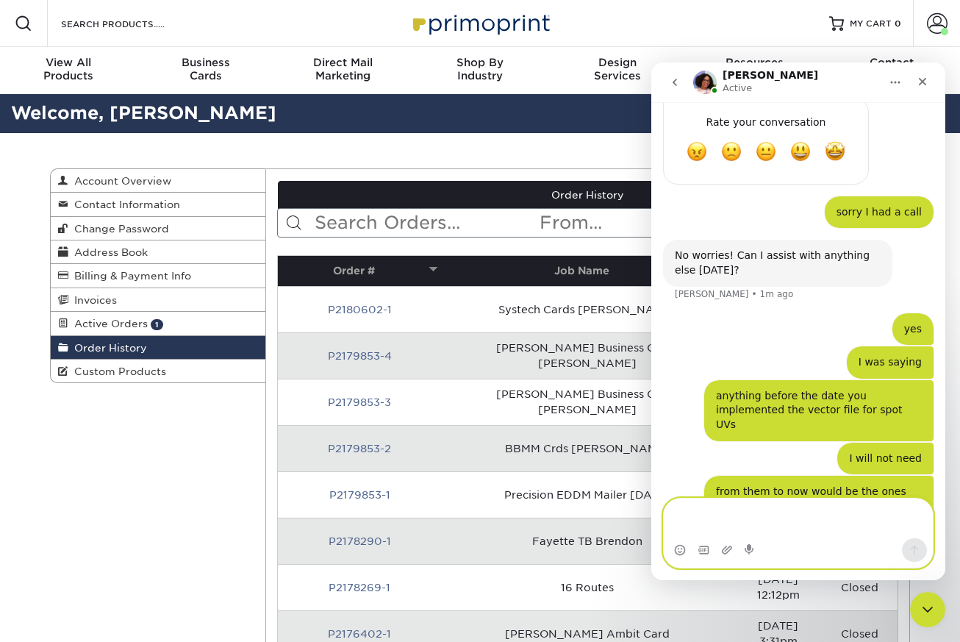
scroll to position [1600, 0]
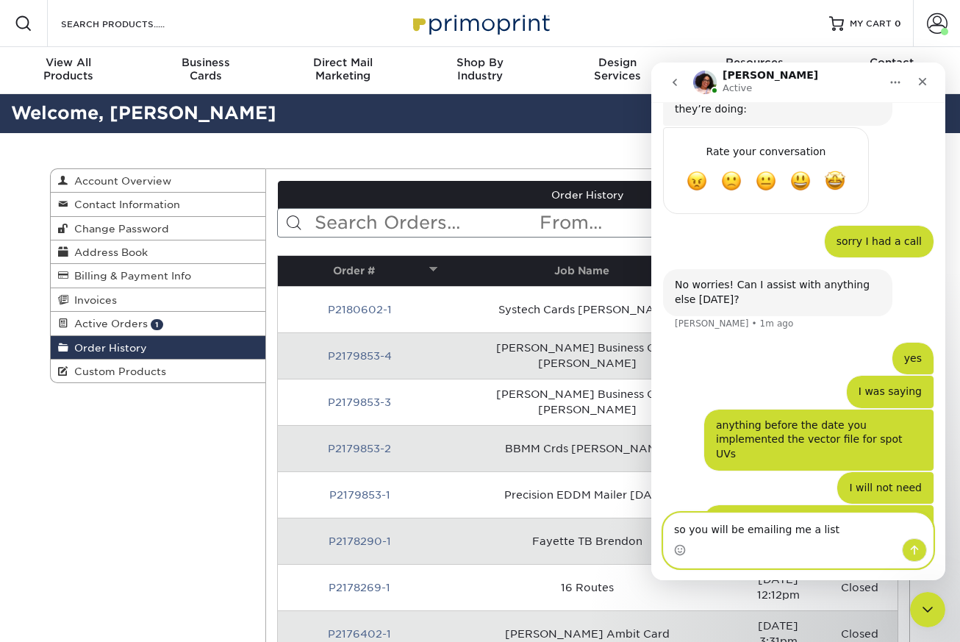
type textarea "so you will be emailing me a list?"
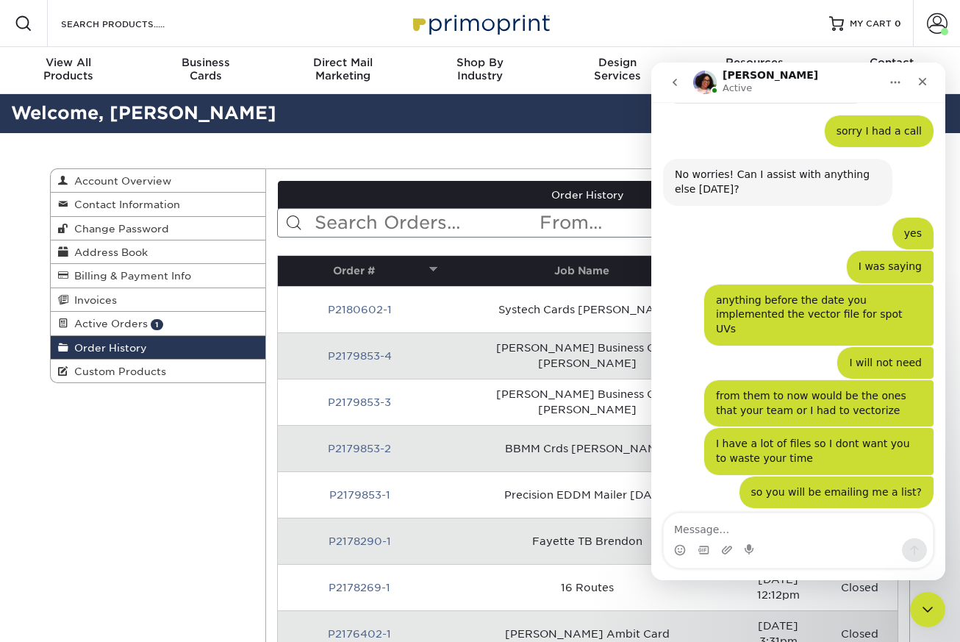
scroll to position [1711, 0]
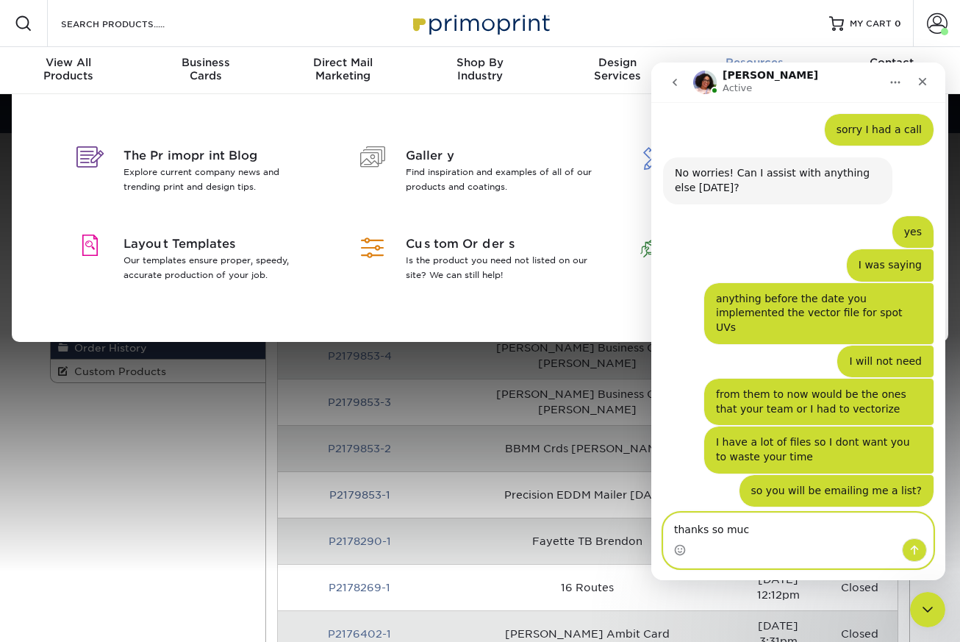
type textarea "thanks so much"
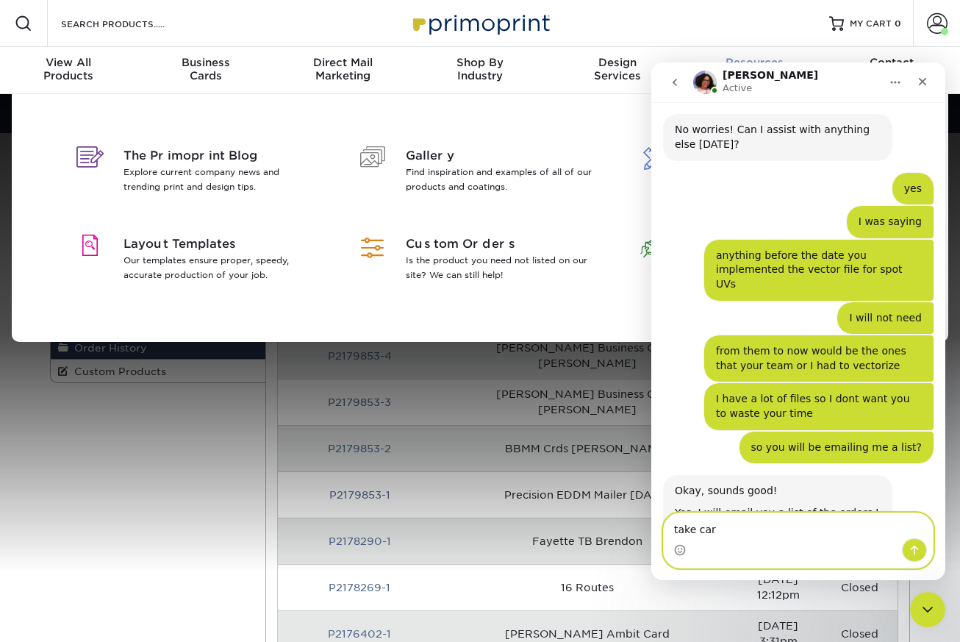
type textarea "take care"
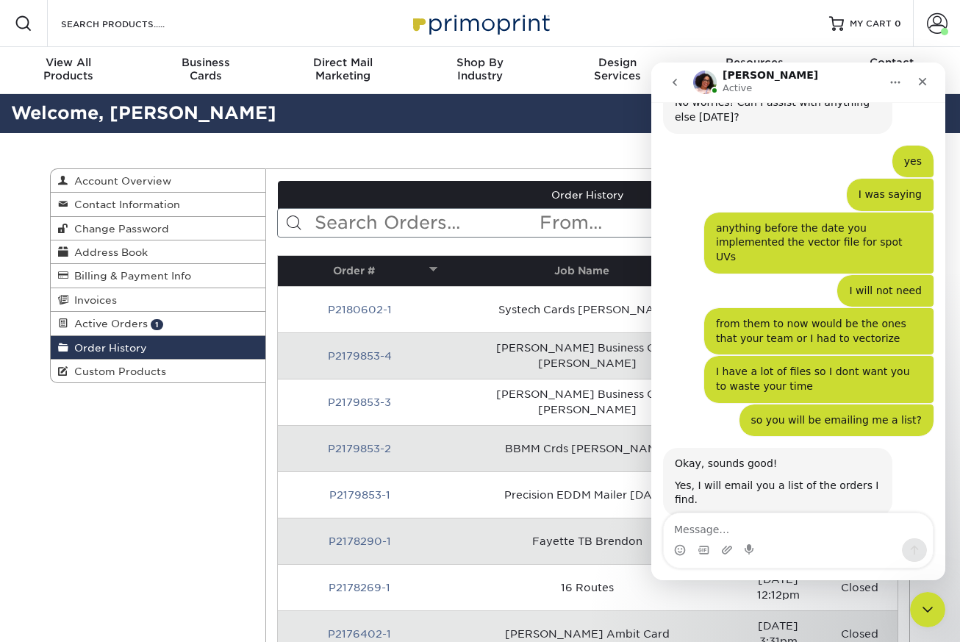
scroll to position [1831, 0]
